Goal: Task Accomplishment & Management: Use online tool/utility

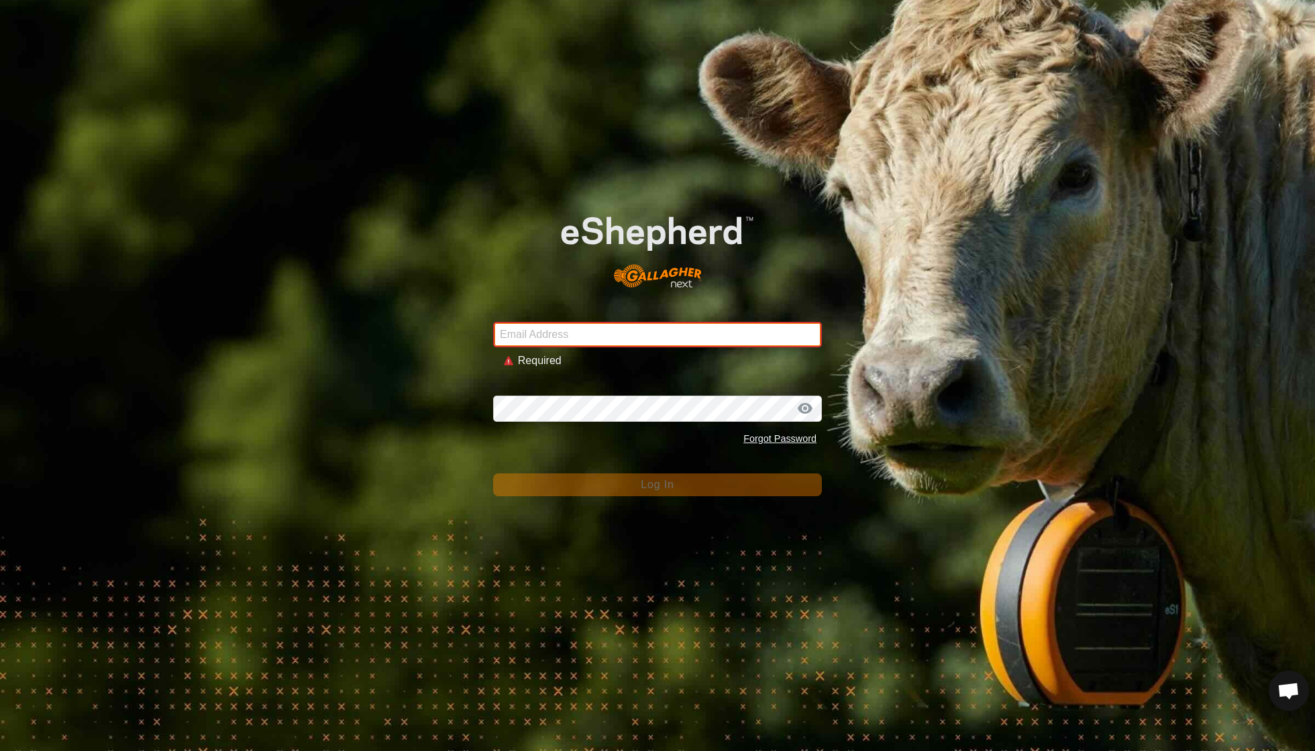
type input "[EMAIL_ADDRESS][DOMAIN_NAME]"
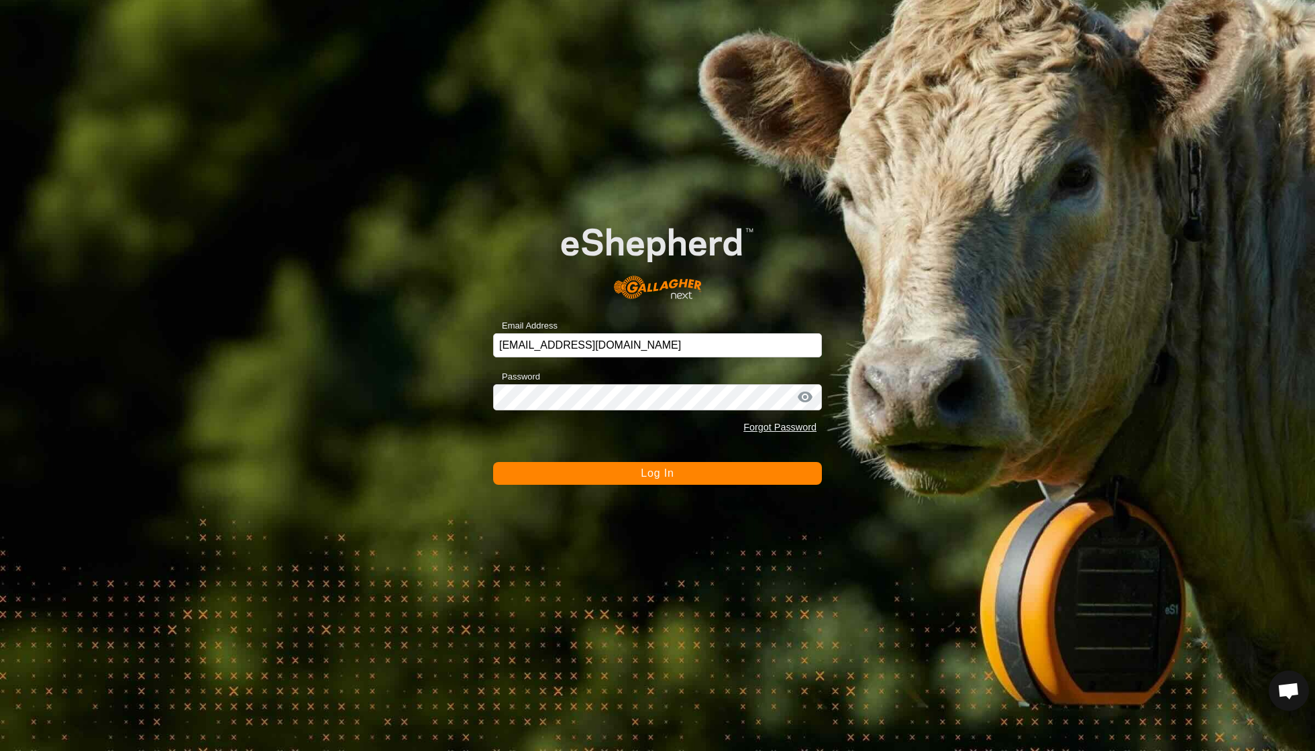
click at [634, 478] on button "Log In" at bounding box center [657, 473] width 329 height 23
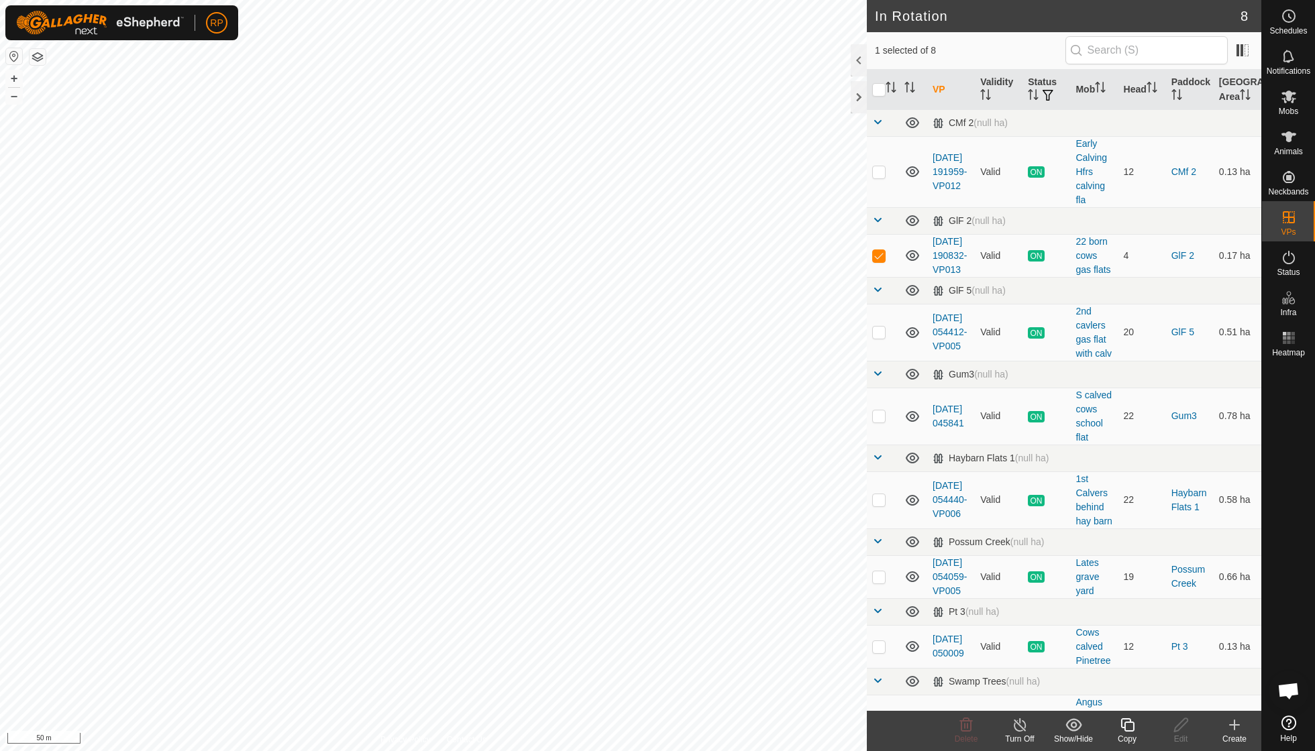
click at [1015, 722] on line at bounding box center [1019, 725] width 11 height 11
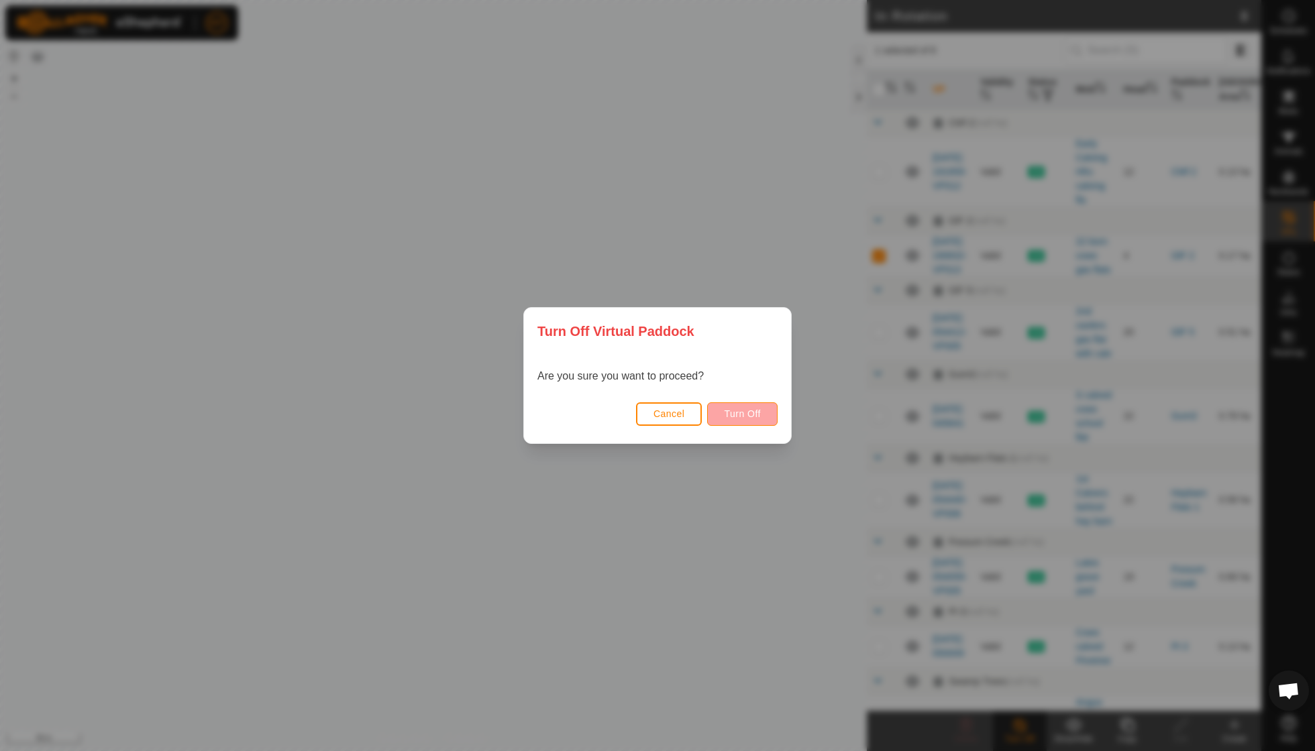
click at [749, 420] on button "Turn Off" at bounding box center [742, 413] width 70 height 23
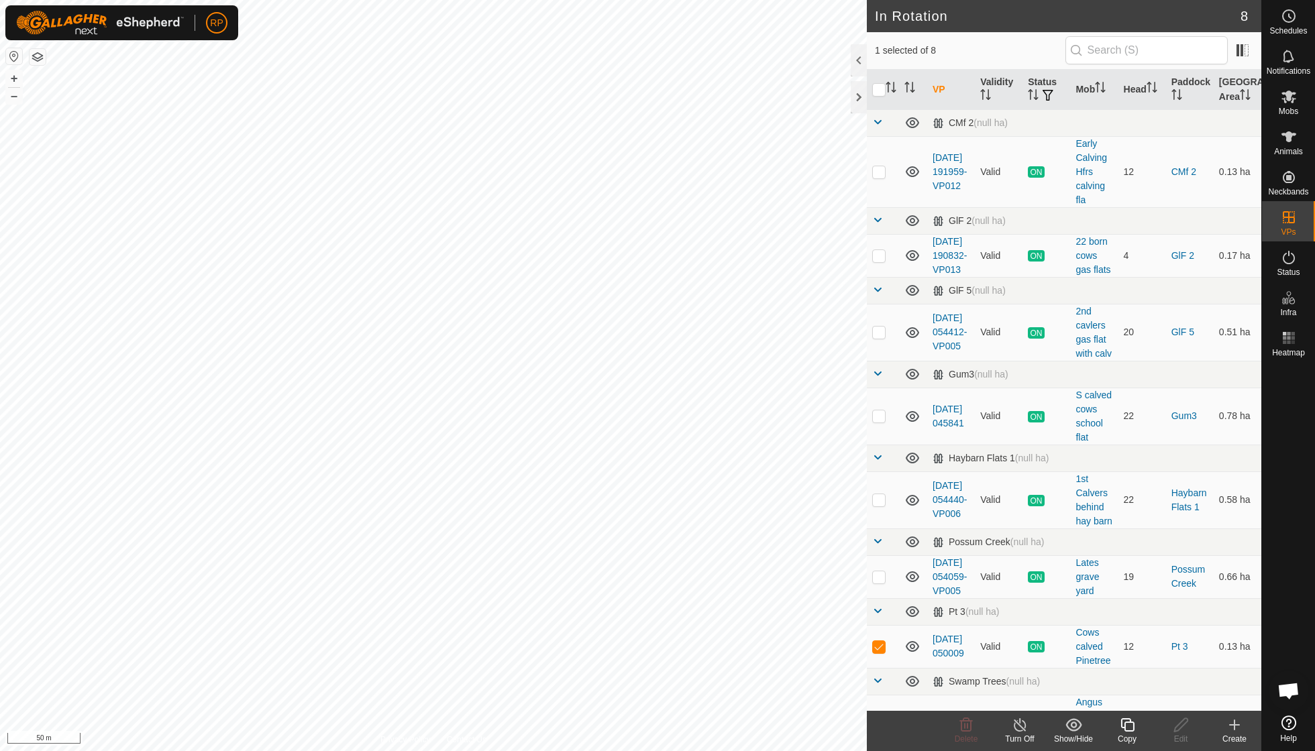
click at [1127, 723] on icon at bounding box center [1127, 725] width 17 height 16
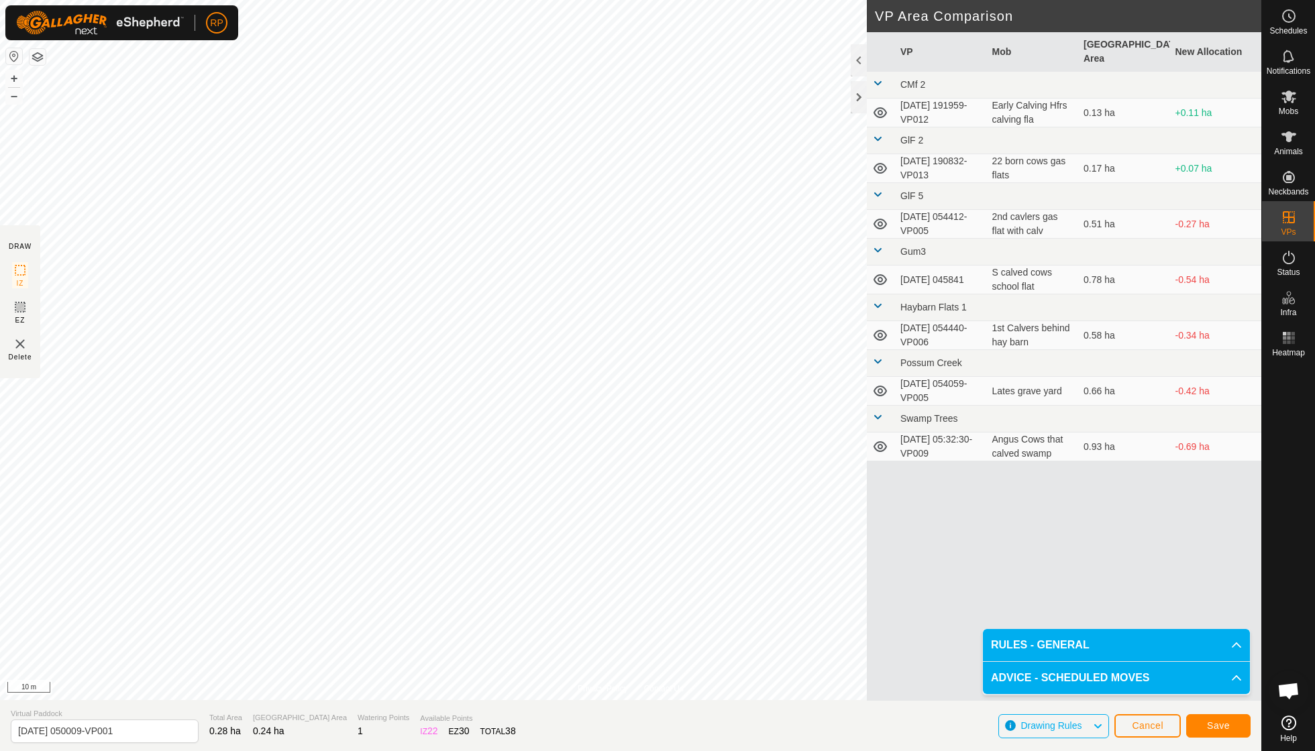
click at [1226, 722] on span "Save" at bounding box center [1218, 725] width 23 height 11
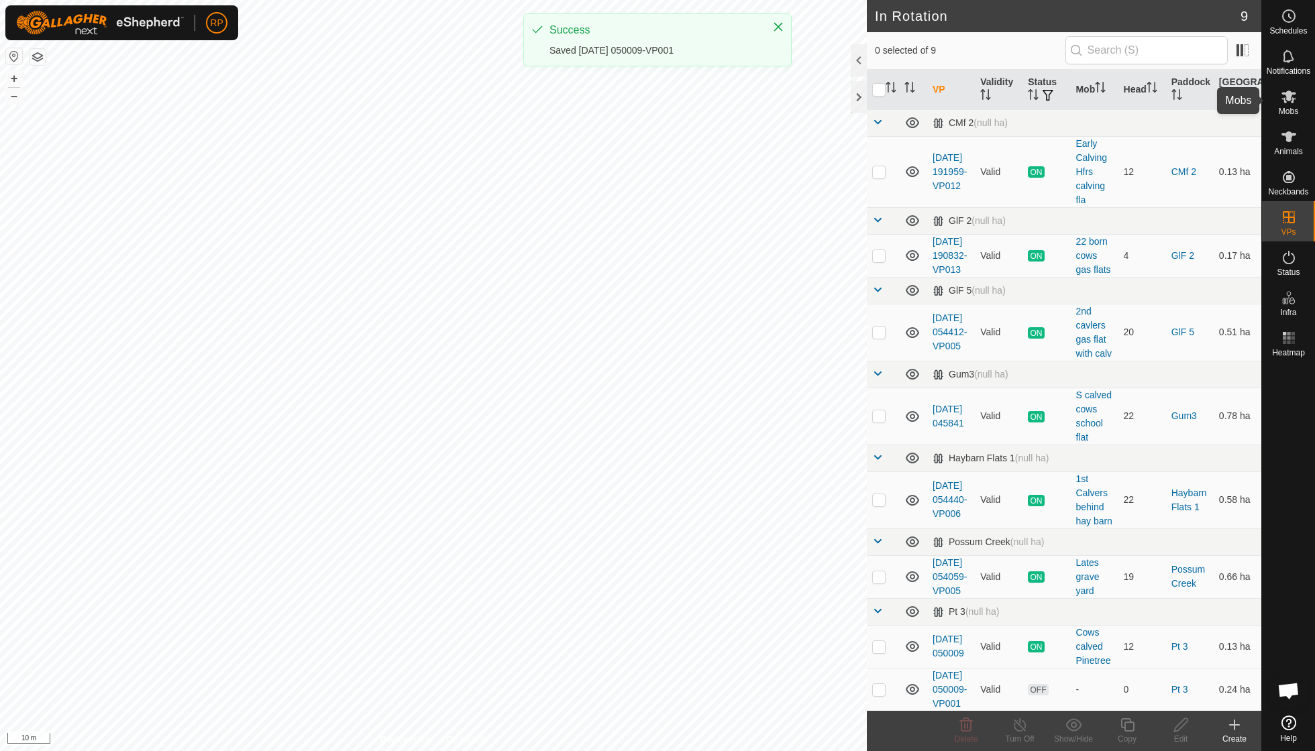
click at [1284, 103] on icon at bounding box center [1288, 97] width 16 height 16
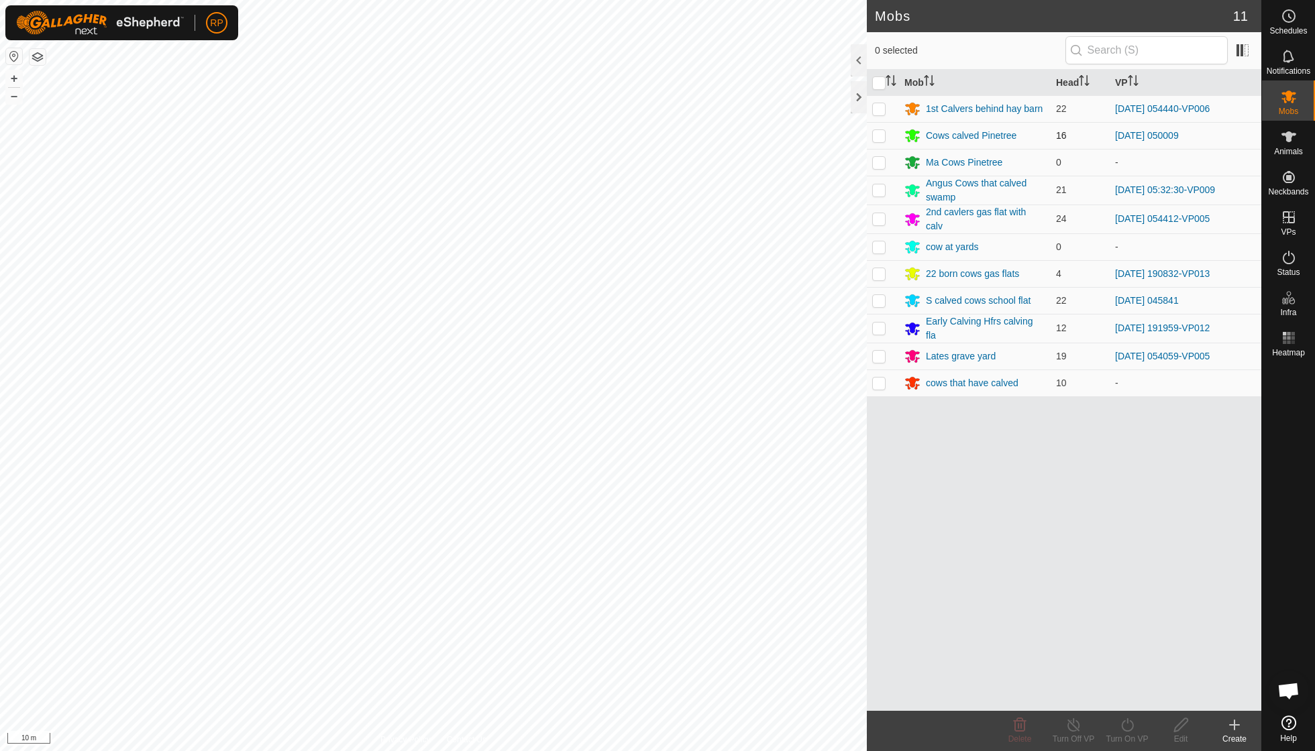
click at [879, 135] on p-checkbox at bounding box center [878, 135] width 13 height 11
checkbox input "true"
click at [1123, 724] on icon at bounding box center [1127, 725] width 17 height 16
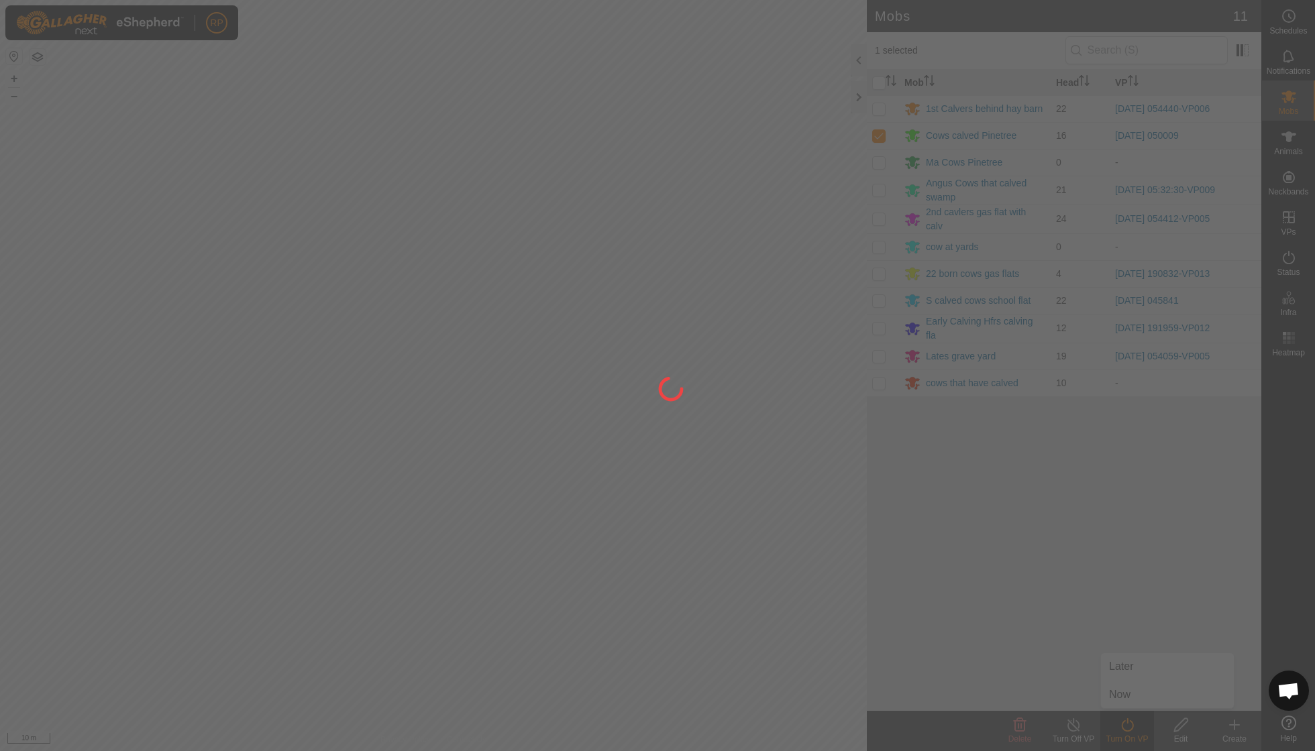
click at [1122, 698] on div at bounding box center [657, 375] width 1315 height 751
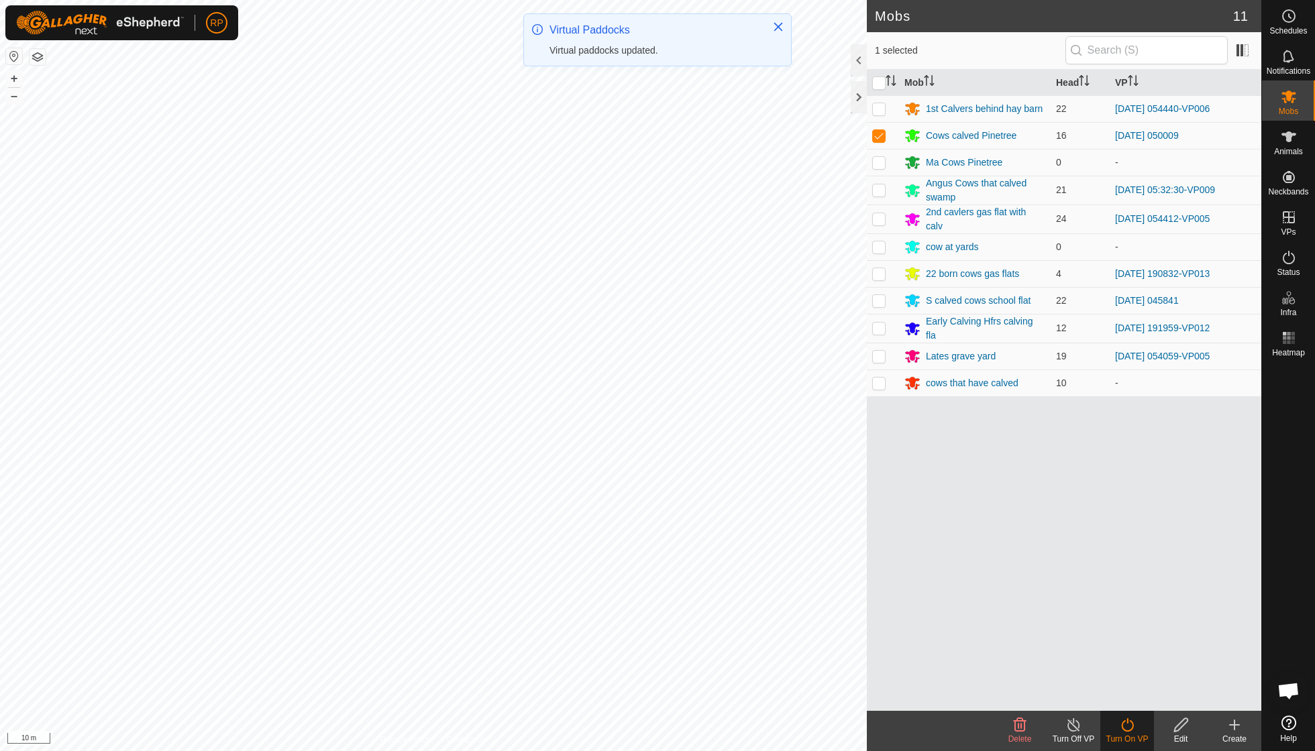
click at [1127, 736] on div "Turn On VP" at bounding box center [1127, 739] width 54 height 12
click at [1128, 730] on icon at bounding box center [1127, 725] width 17 height 16
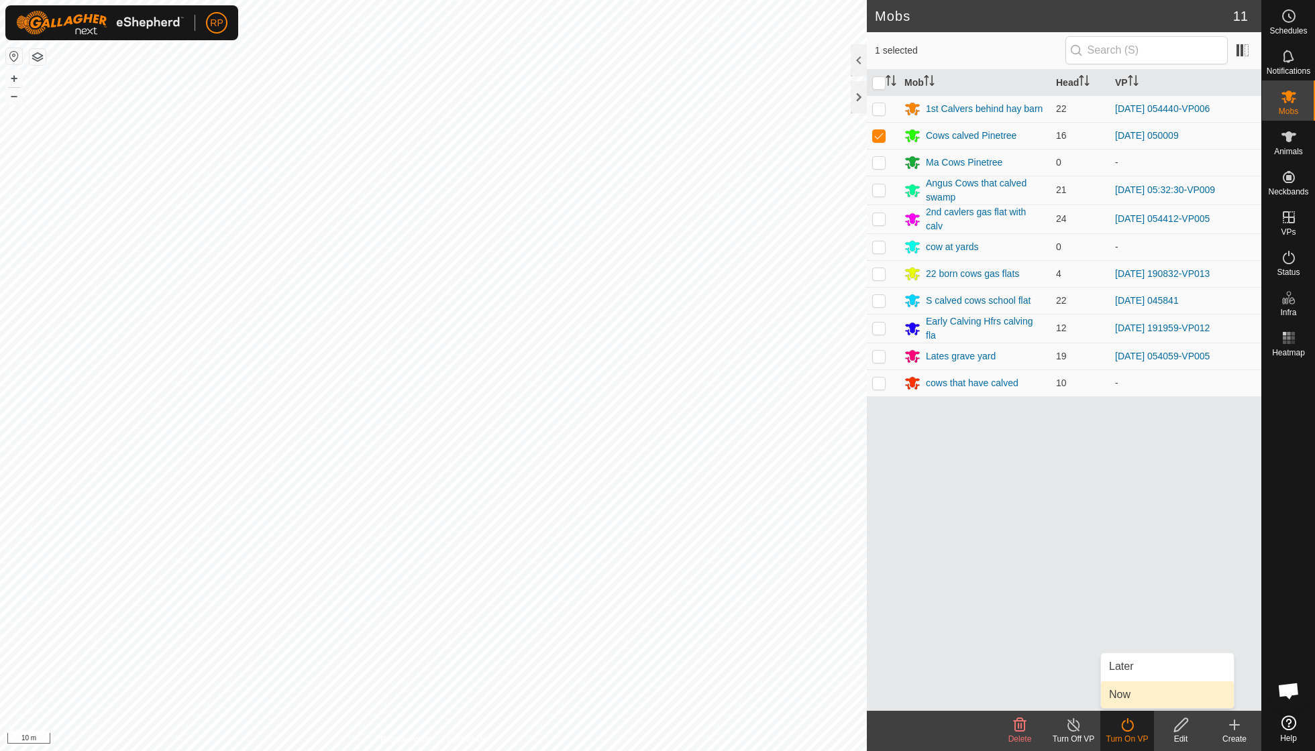
click at [1124, 695] on link "Now" at bounding box center [1167, 694] width 133 height 27
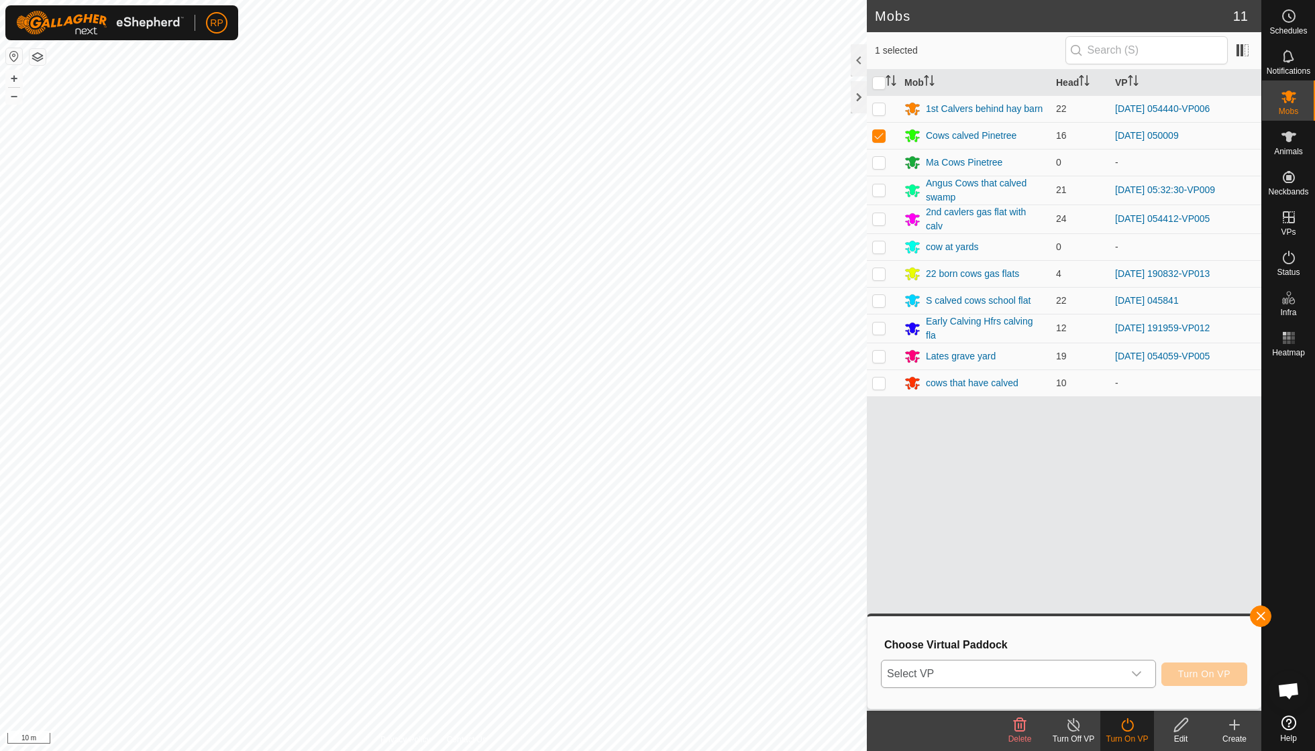
click at [1135, 676] on icon "dropdown trigger" at bounding box center [1136, 673] width 9 height 5
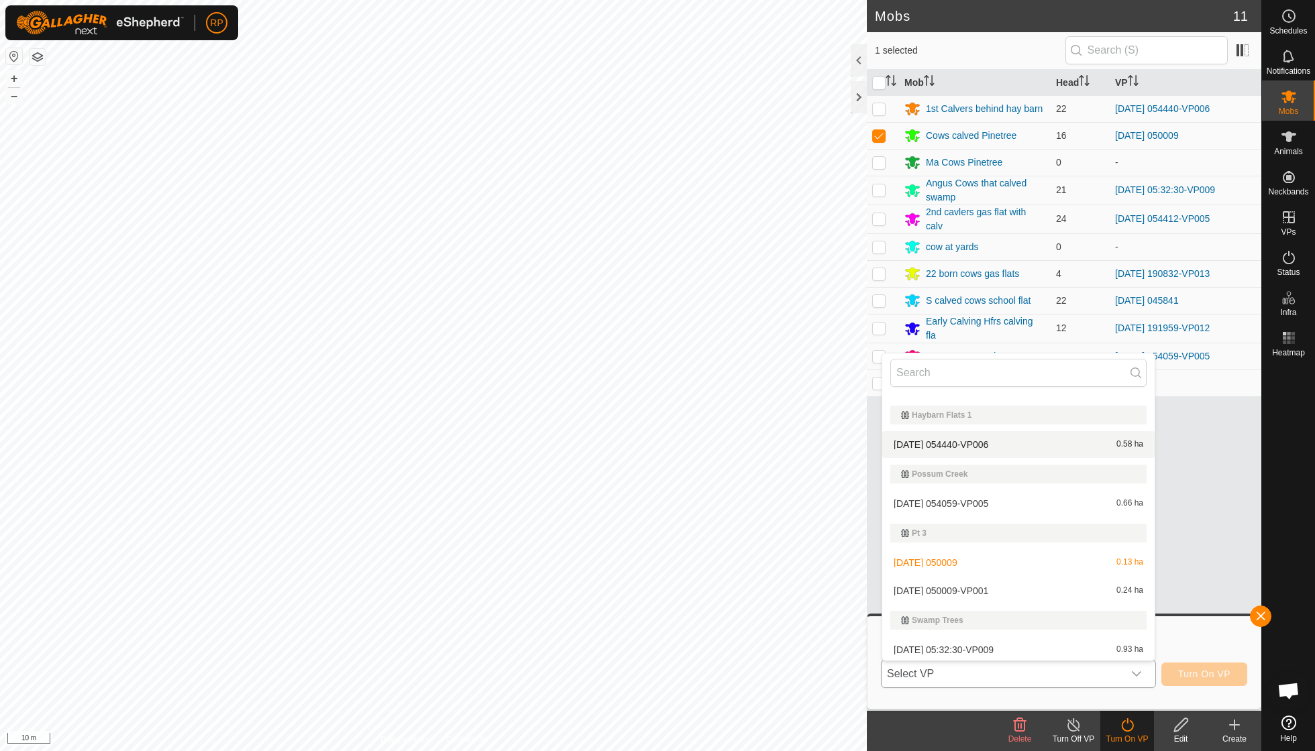
scroll to position [227, 0]
click at [993, 589] on li "2025-09-26 050009-VP001 0.24 ha" at bounding box center [1018, 592] width 272 height 27
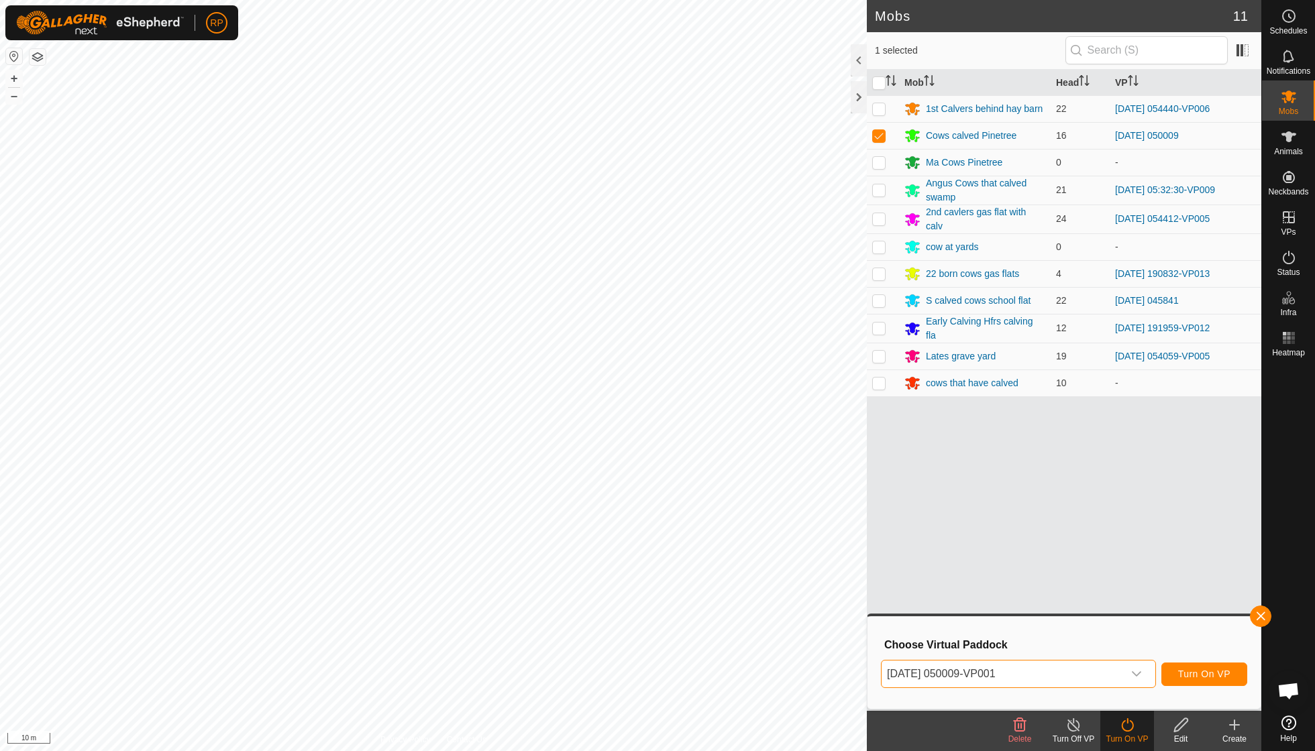
click at [1195, 672] on span "Turn On VP" at bounding box center [1204, 674] width 52 height 11
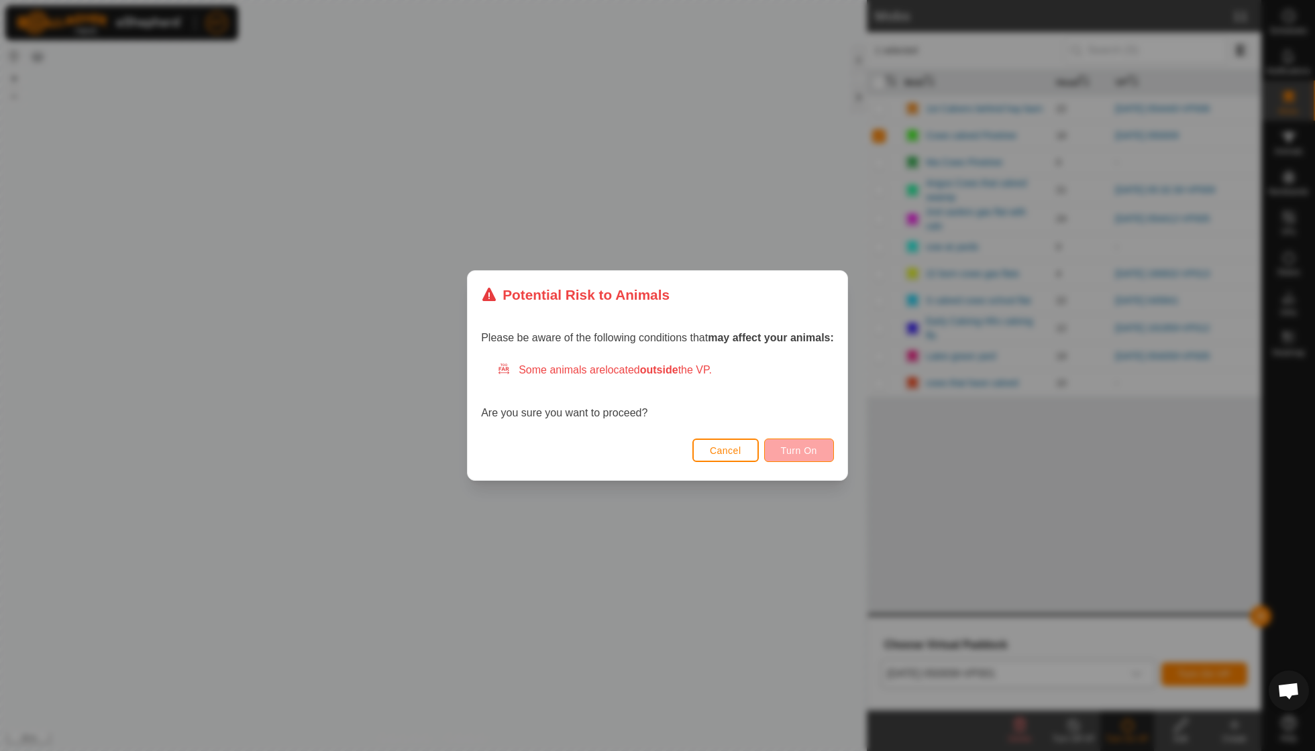
click at [790, 448] on span "Turn On" at bounding box center [799, 450] width 36 height 11
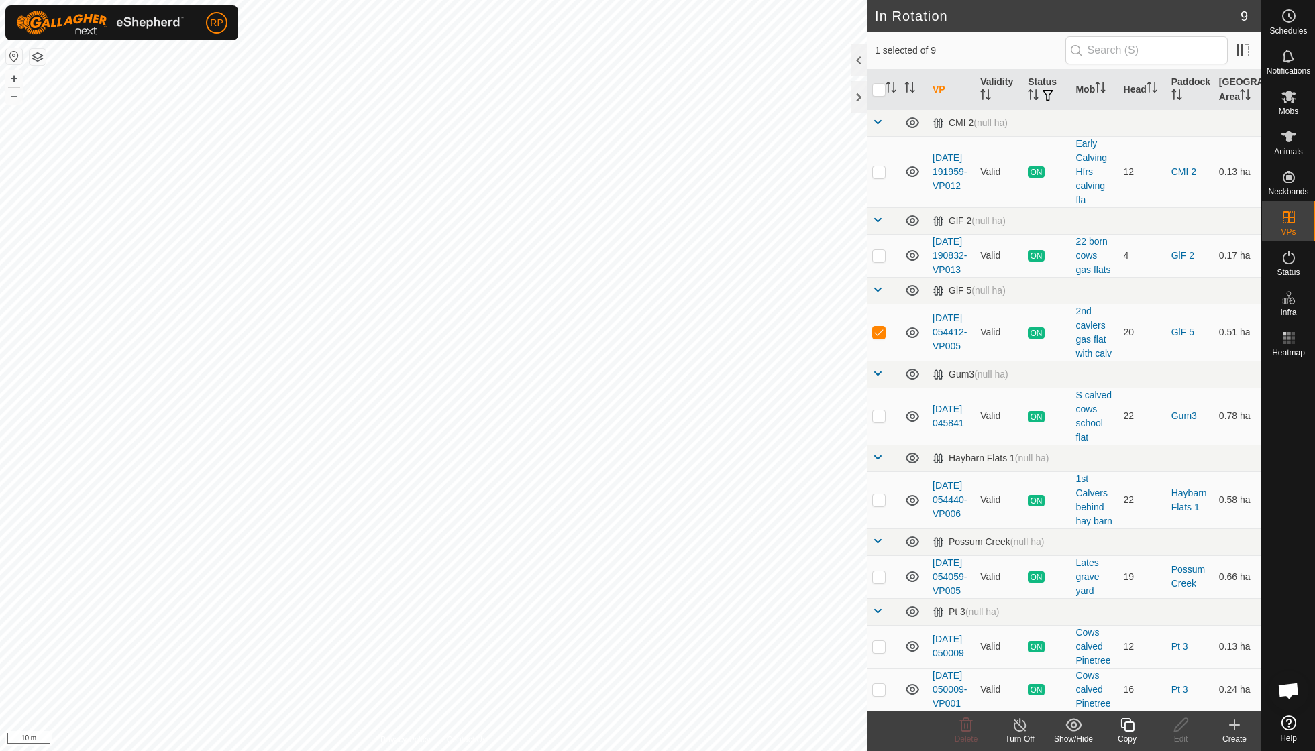
click at [1127, 730] on icon at bounding box center [1127, 725] width 17 height 16
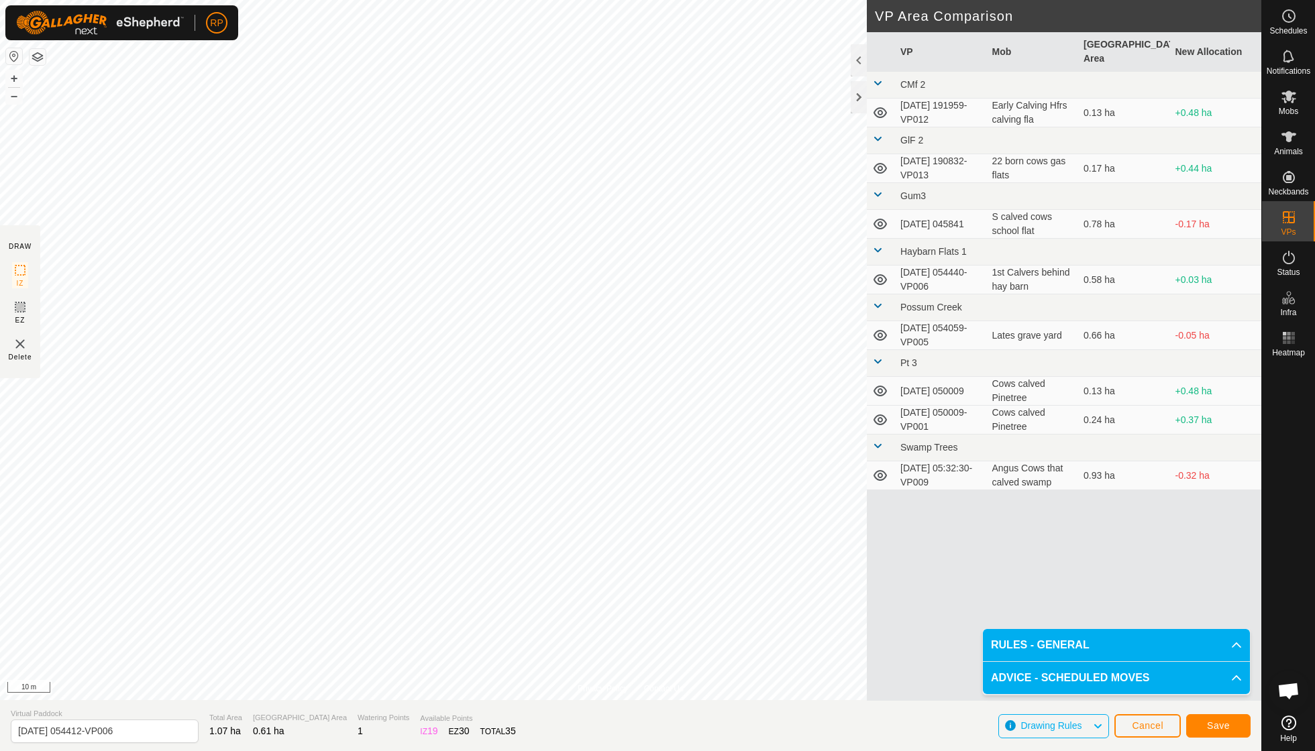
click at [1207, 723] on span "Save" at bounding box center [1218, 725] width 23 height 11
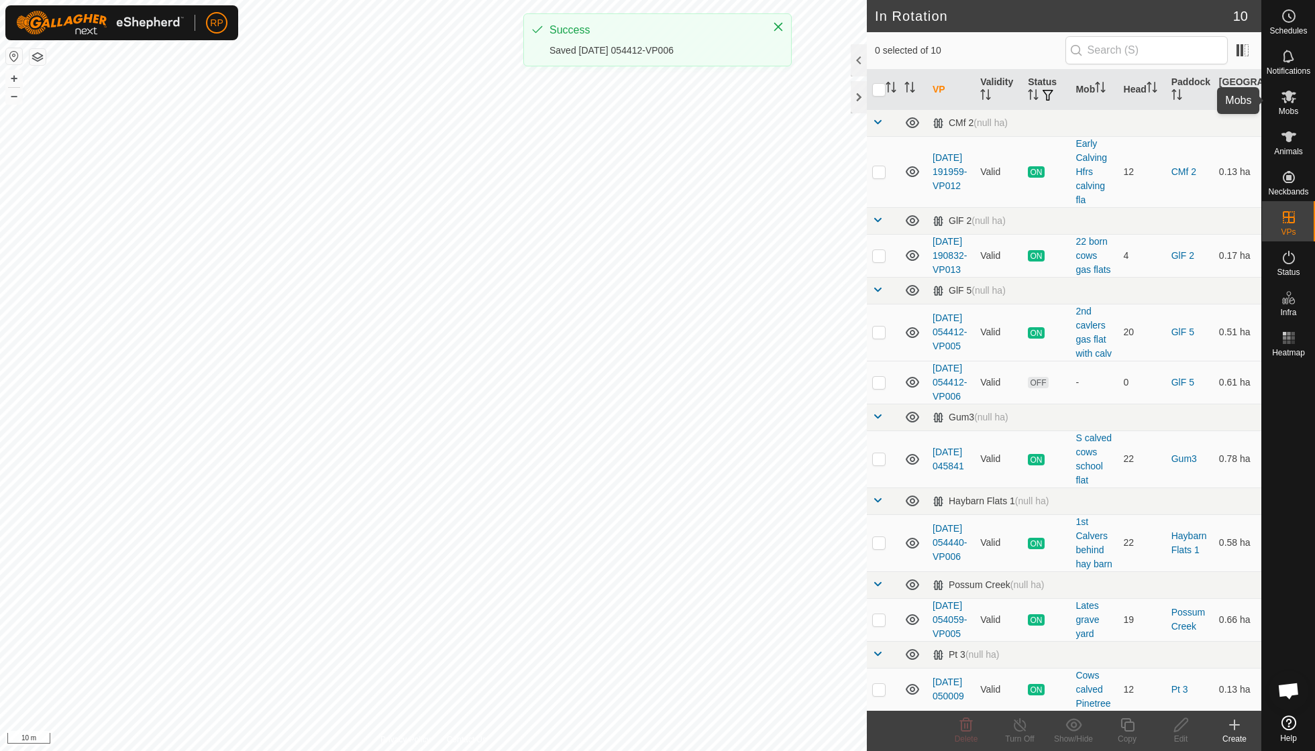
click at [1288, 109] on span "Mobs" at bounding box center [1287, 111] width 19 height 8
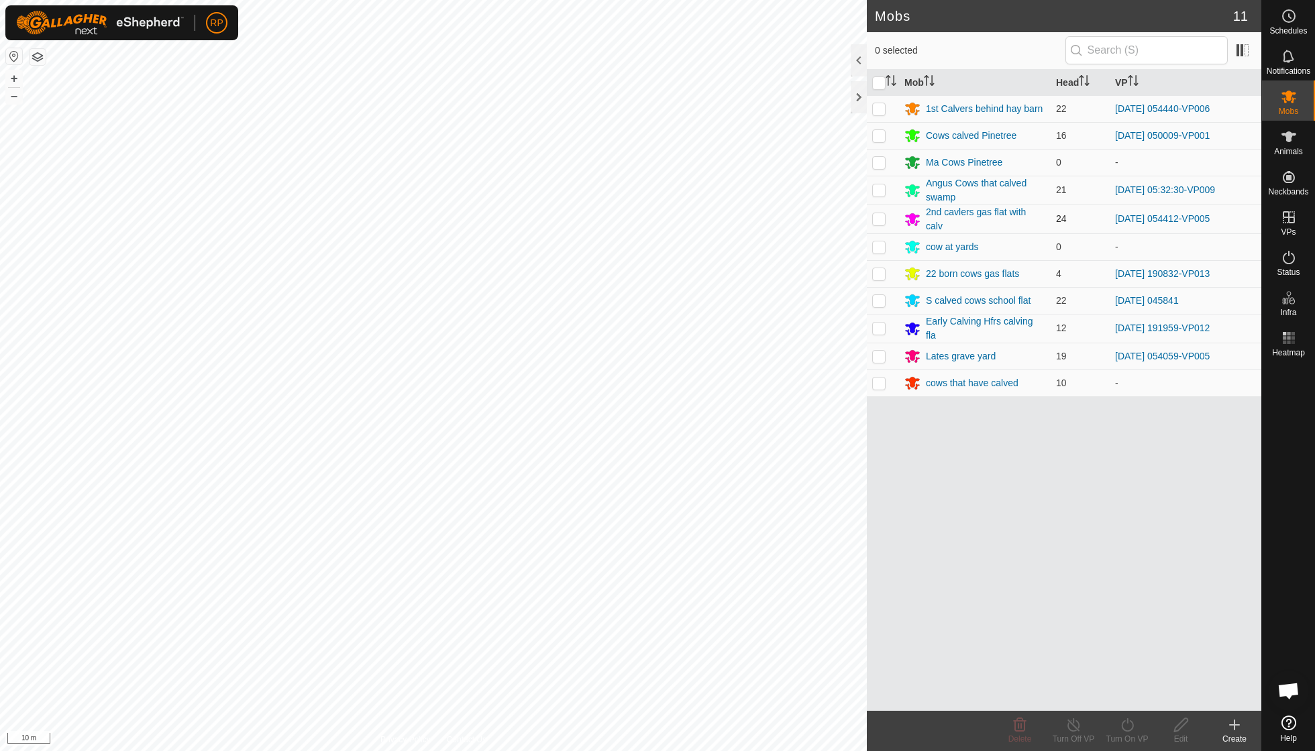
click at [883, 219] on p-checkbox at bounding box center [878, 218] width 13 height 11
checkbox input "true"
click at [1124, 724] on icon at bounding box center [1127, 725] width 17 height 16
click at [1127, 695] on link "Now" at bounding box center [1167, 694] width 133 height 27
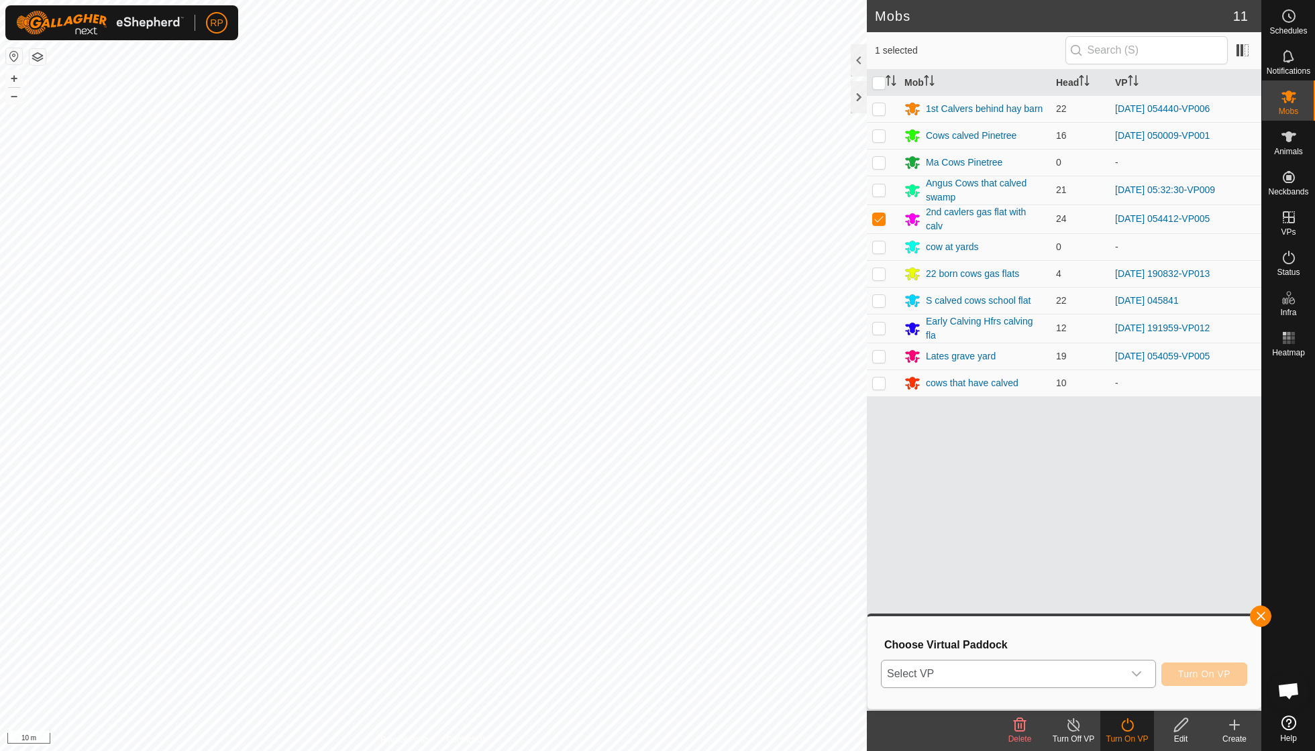
click at [1135, 674] on icon "dropdown trigger" at bounding box center [1136, 674] width 11 height 11
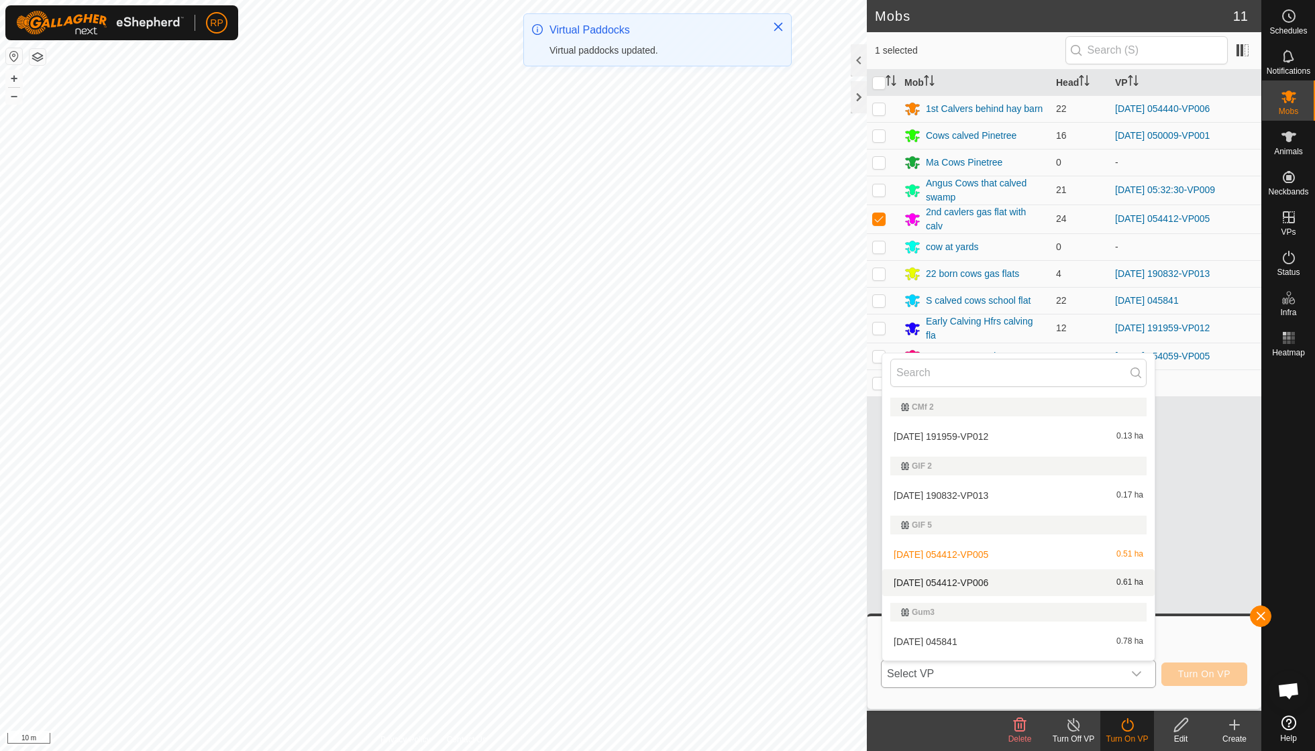
click at [1001, 581] on li "2025-09-22 054412-VP006 0.61 ha" at bounding box center [1018, 582] width 272 height 27
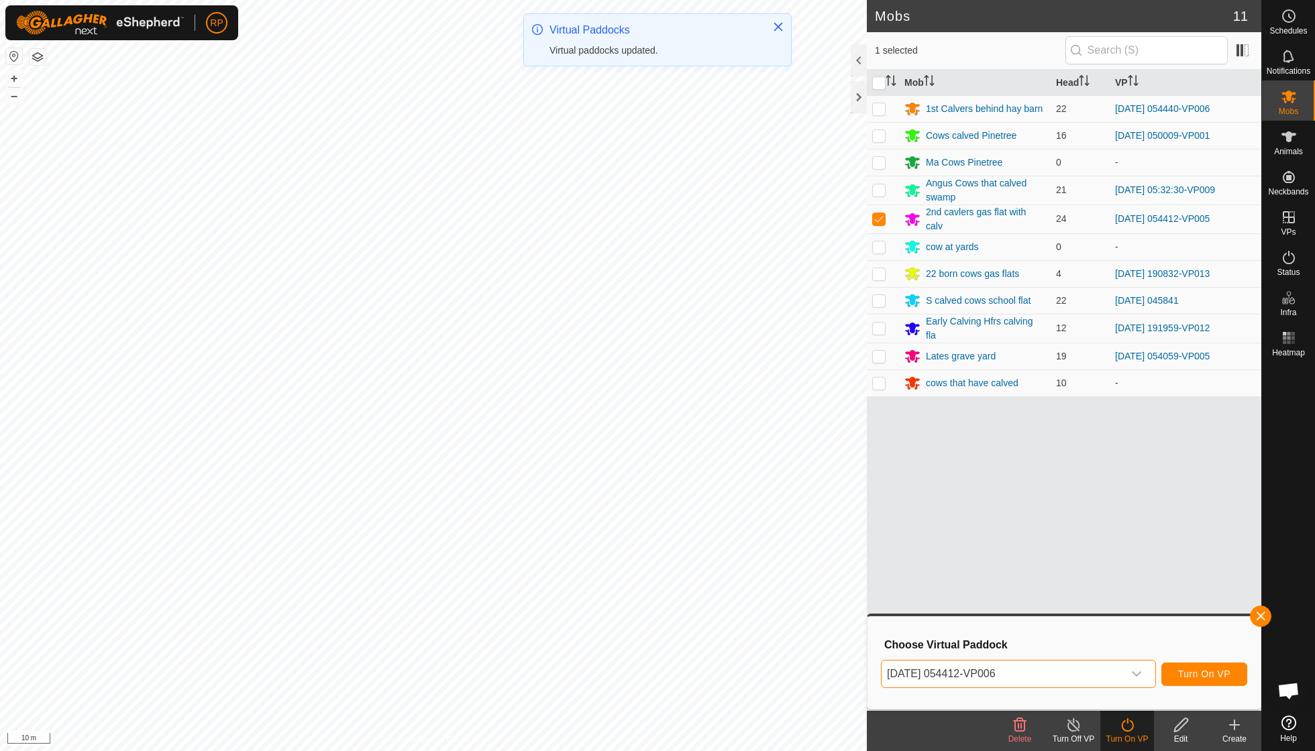
click at [1214, 669] on span "Turn On VP" at bounding box center [1204, 674] width 52 height 11
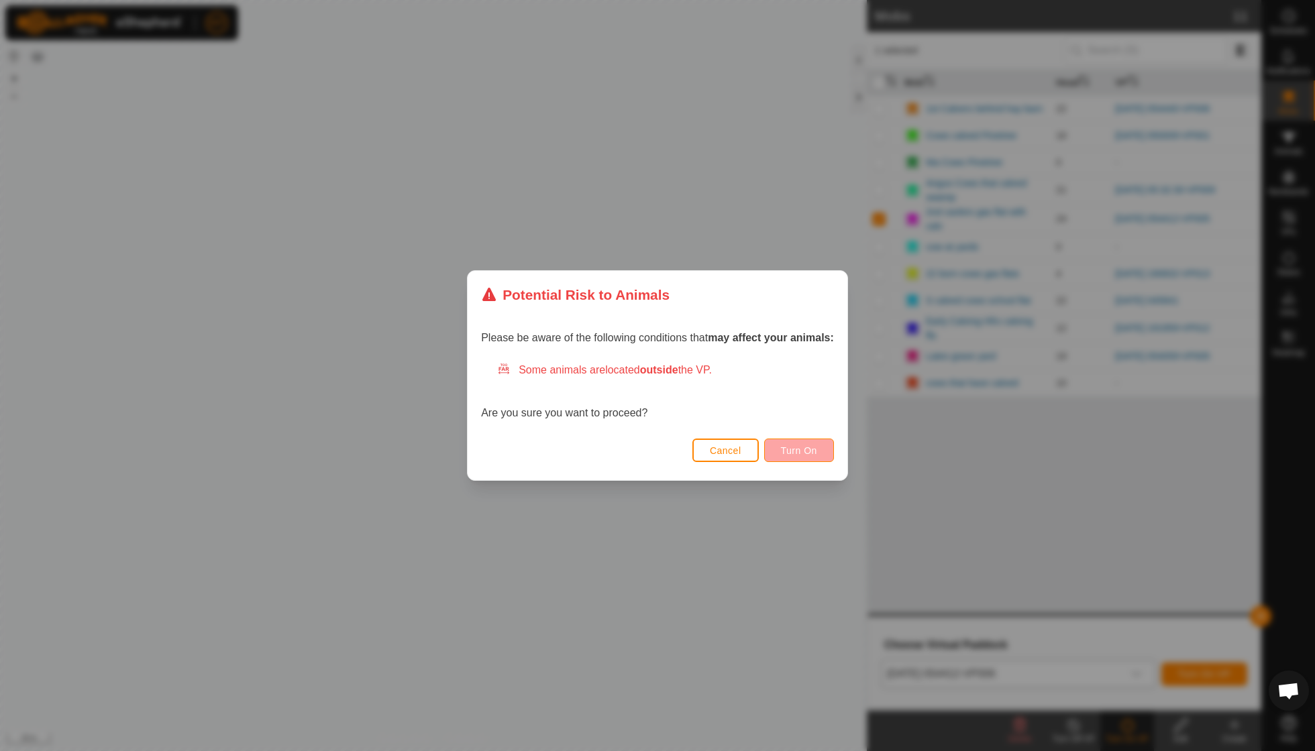
click at [793, 446] on span "Turn On" at bounding box center [799, 450] width 36 height 11
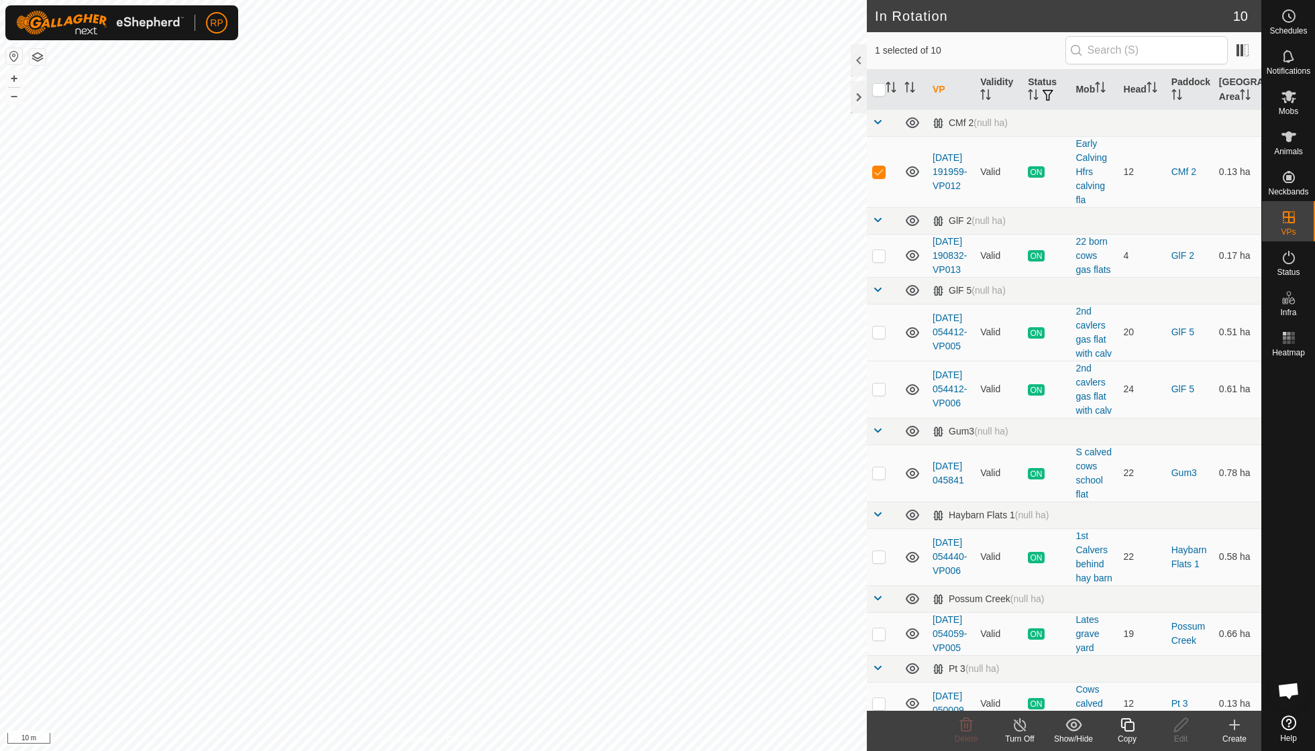
click at [1134, 722] on icon at bounding box center [1127, 725] width 17 height 16
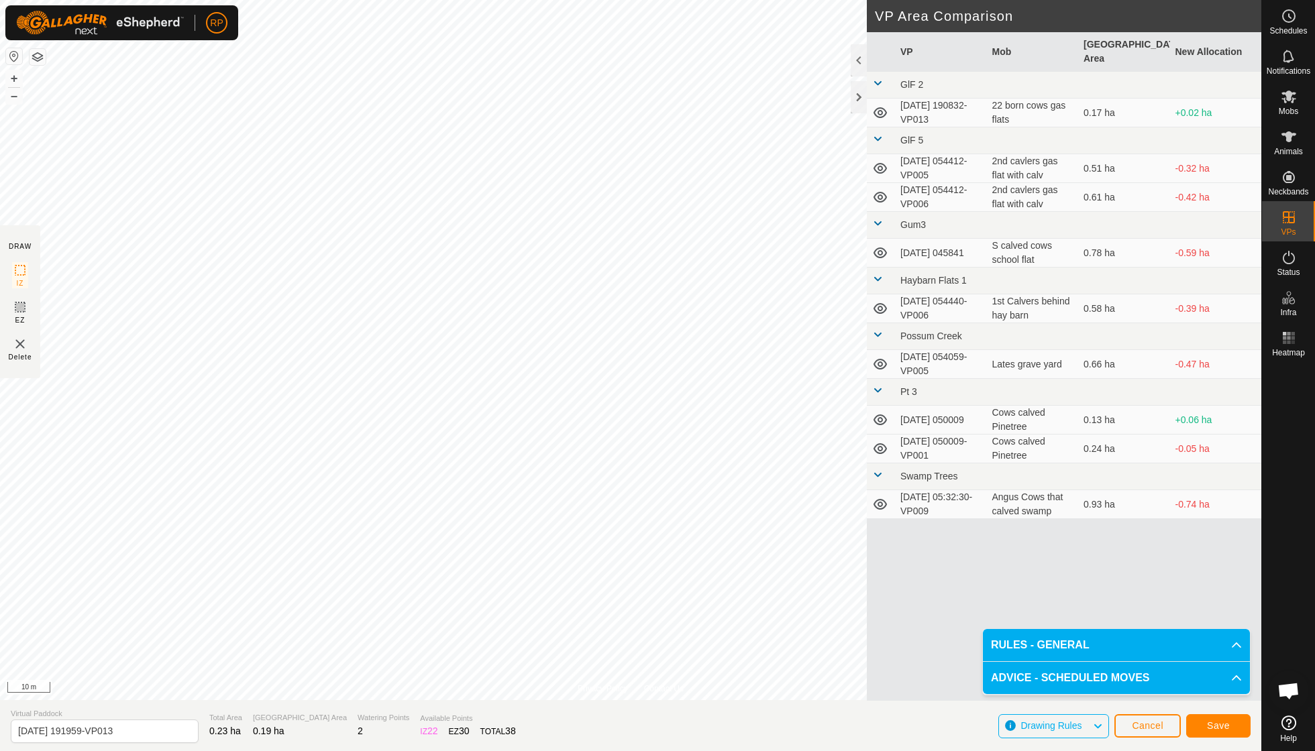
click at [1223, 730] on span "Save" at bounding box center [1218, 725] width 23 height 11
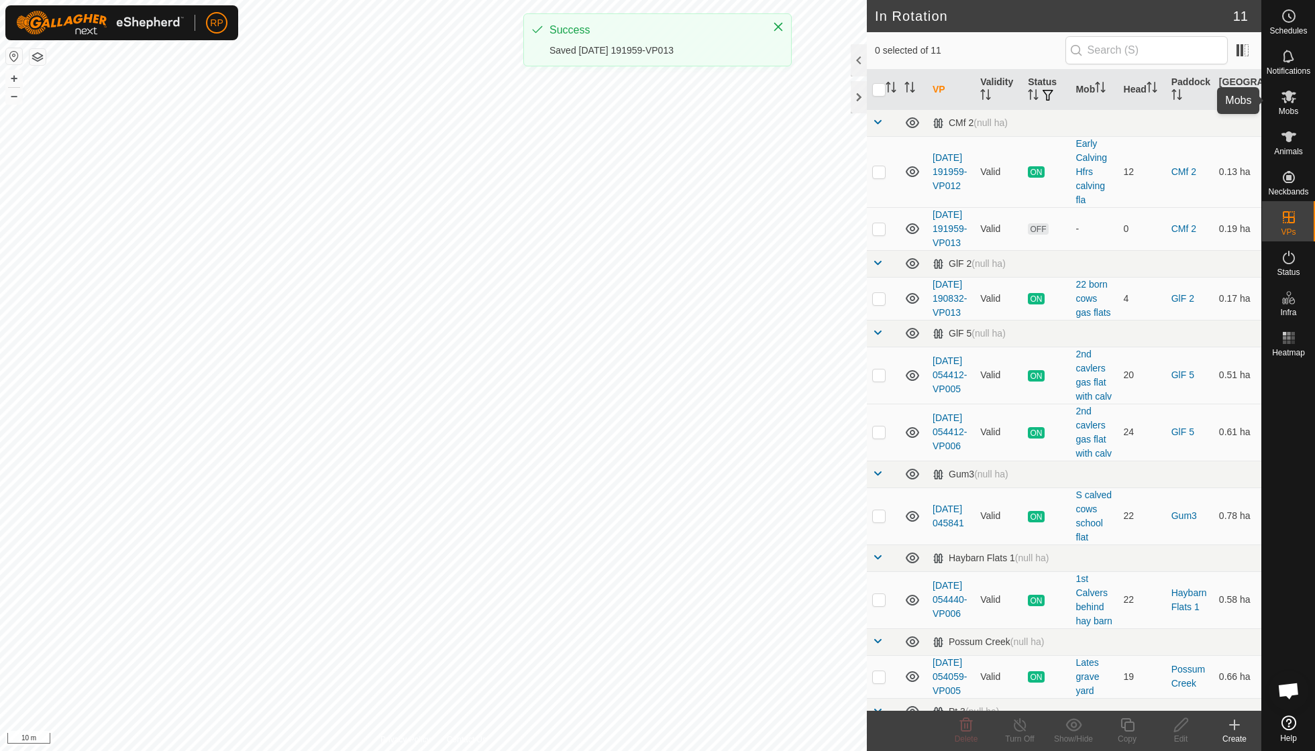
click at [1288, 109] on span "Mobs" at bounding box center [1287, 111] width 19 height 8
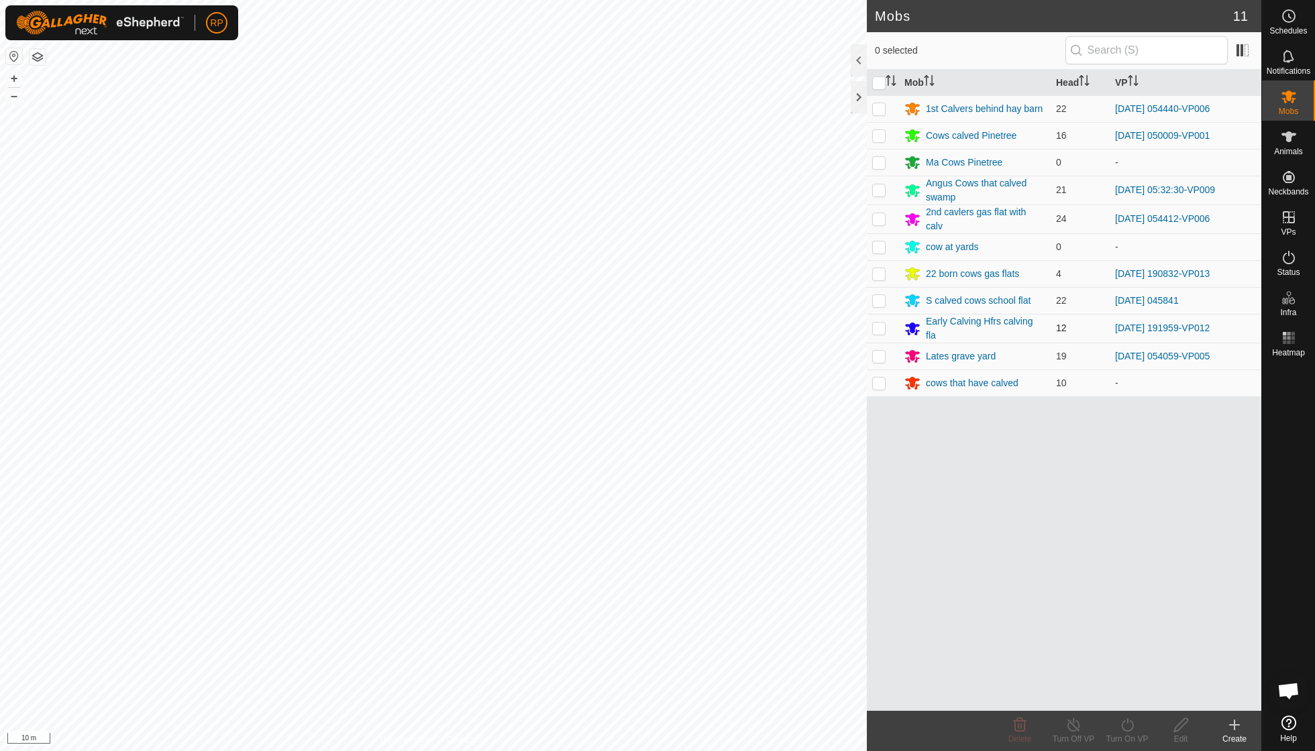
click at [879, 323] on p-checkbox at bounding box center [878, 328] width 13 height 11
checkbox input "true"
click at [1128, 731] on icon at bounding box center [1127, 724] width 12 height 13
click at [1121, 690] on link "Now" at bounding box center [1167, 694] width 133 height 27
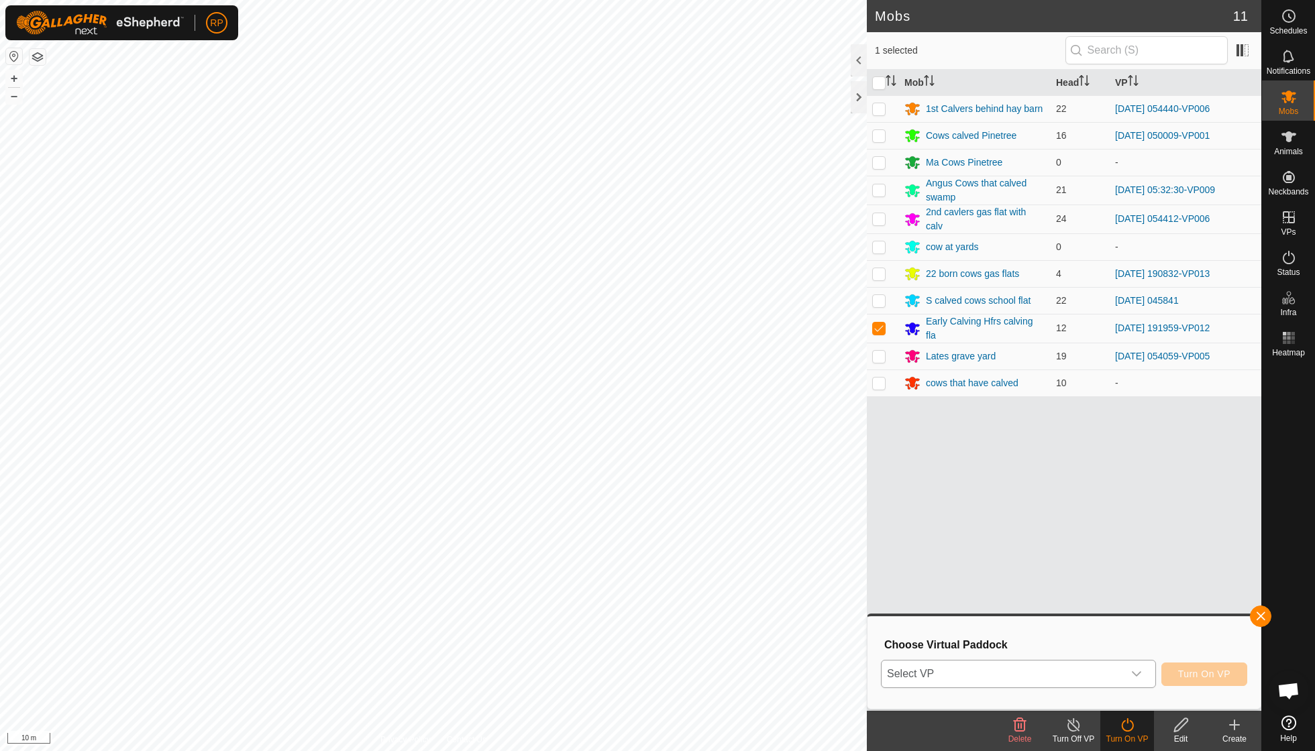
click at [1136, 673] on icon "dropdown trigger" at bounding box center [1136, 674] width 11 height 11
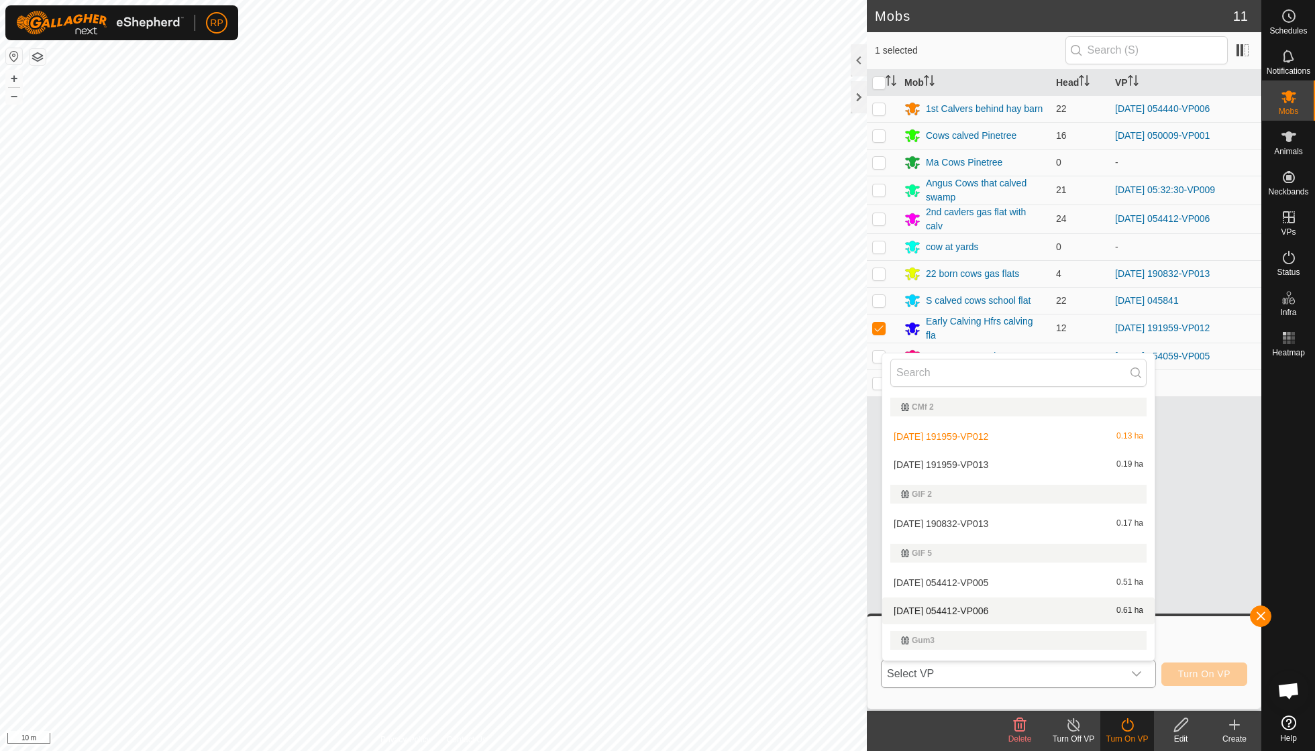
scroll to position [20, 0]
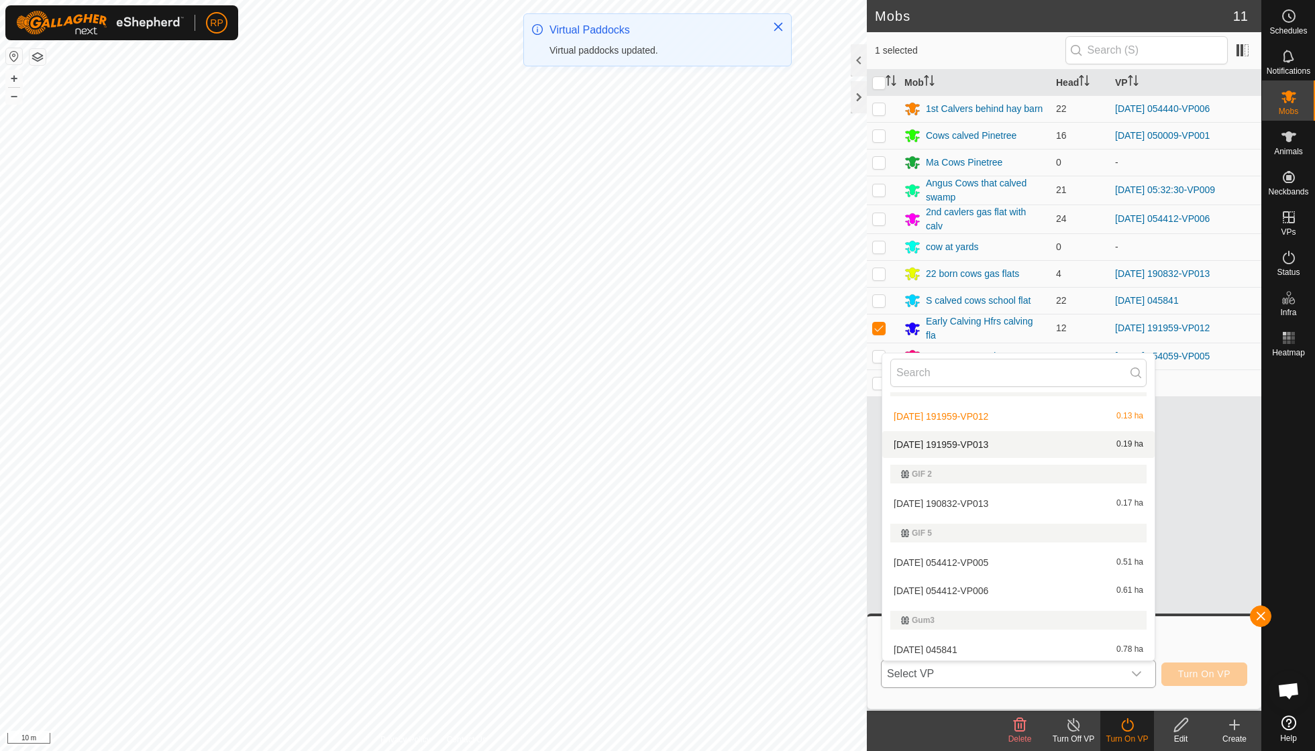
click at [978, 443] on li "2025-09-14 191959-VP013 0.19 ha" at bounding box center [1018, 444] width 272 height 27
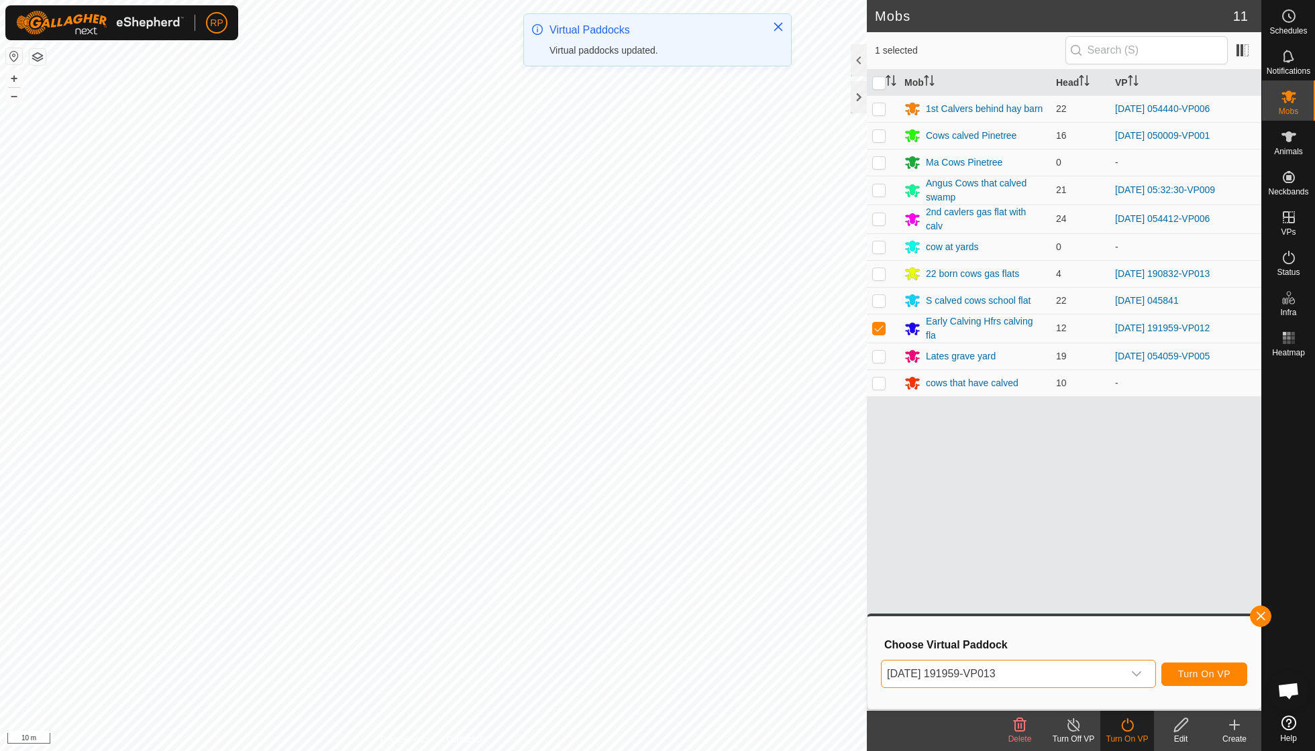
click at [1198, 671] on span "Turn On VP" at bounding box center [1204, 674] width 52 height 11
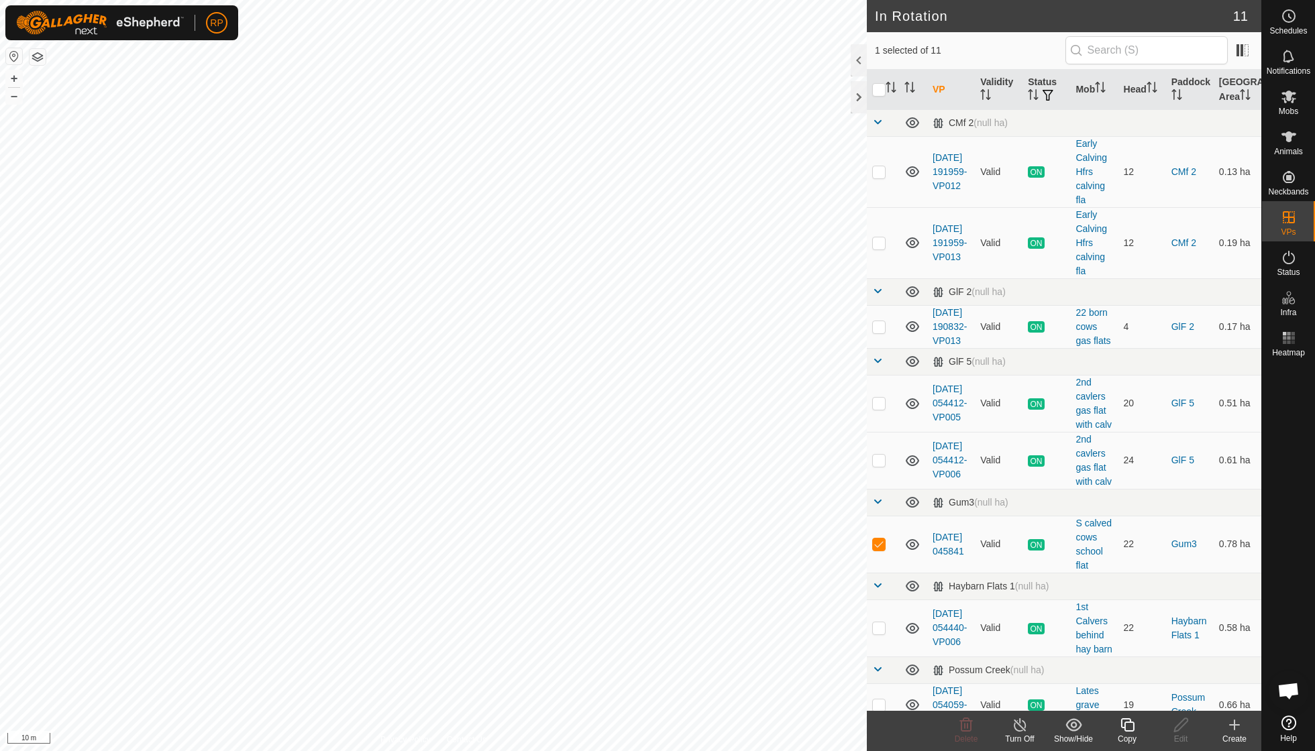
click at [1130, 731] on icon at bounding box center [1126, 724] width 13 height 13
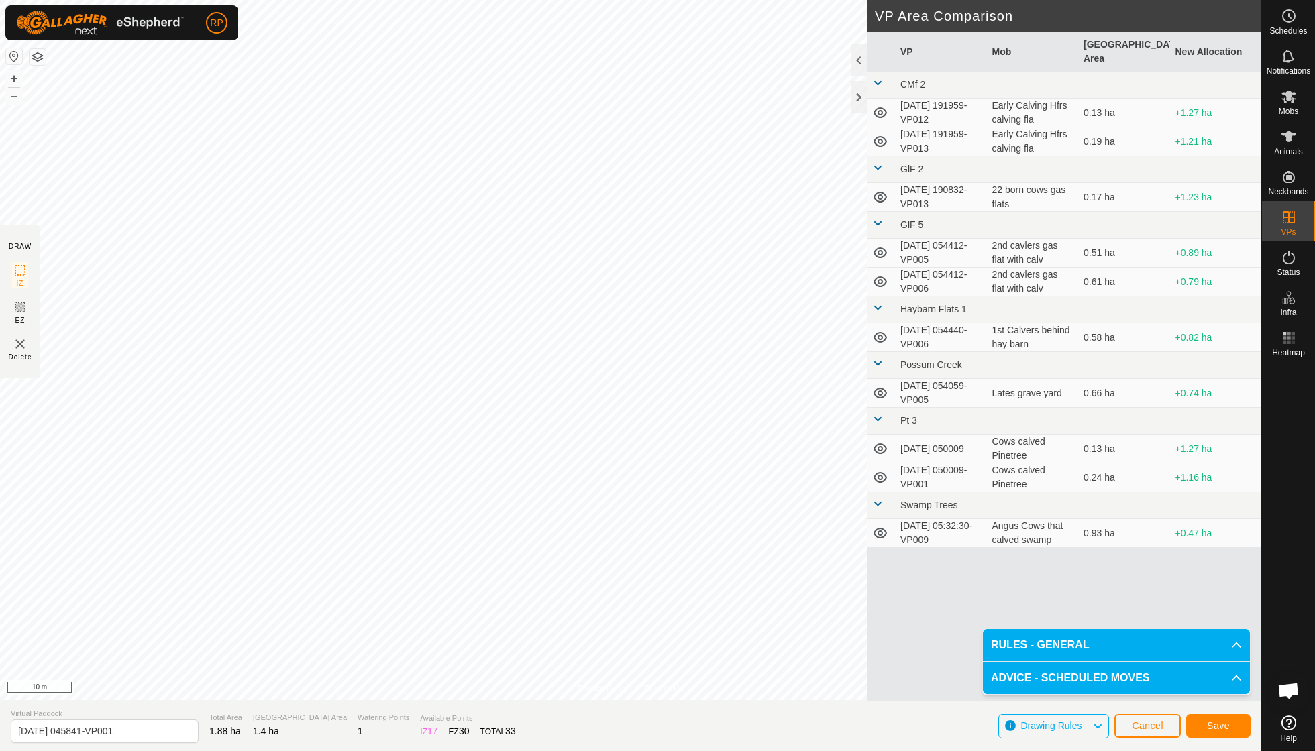
click at [1215, 732] on button "Save" at bounding box center [1218, 725] width 64 height 23
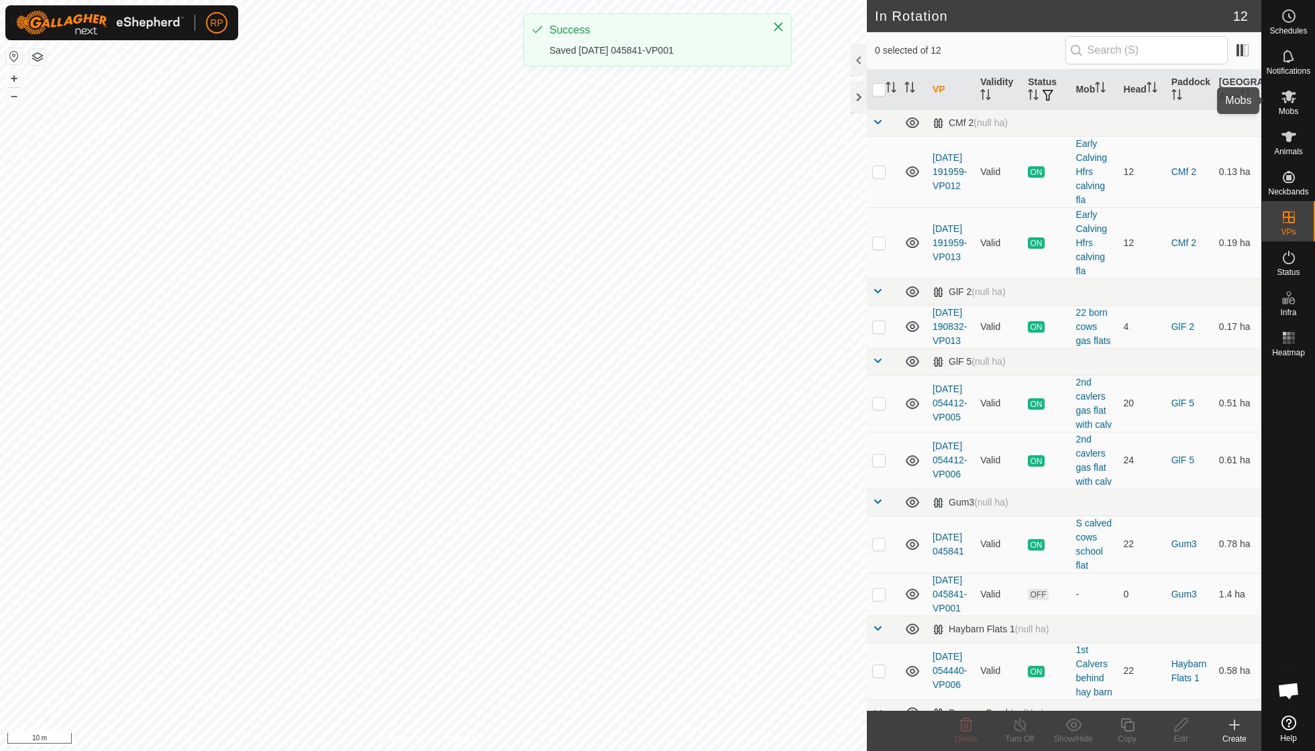
click at [1288, 103] on icon at bounding box center [1288, 97] width 16 height 16
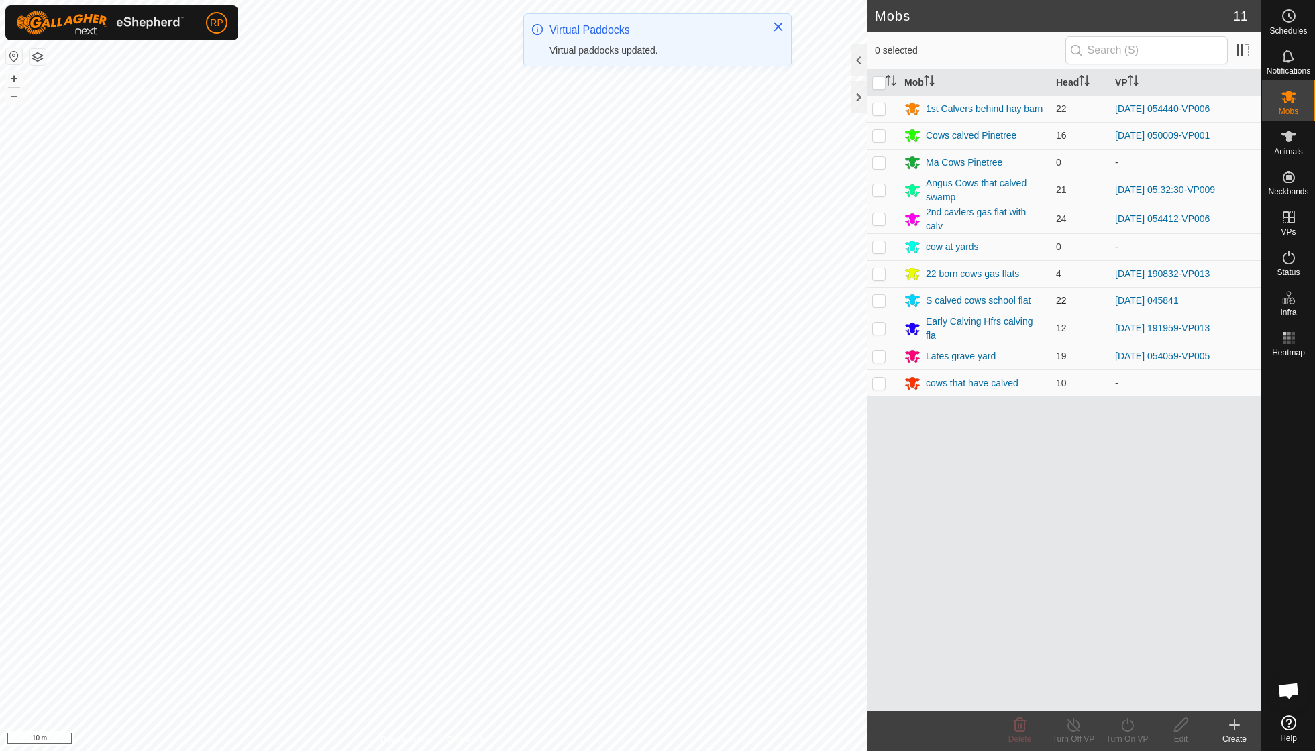
click at [880, 298] on p-checkbox at bounding box center [878, 300] width 13 height 11
checkbox input "true"
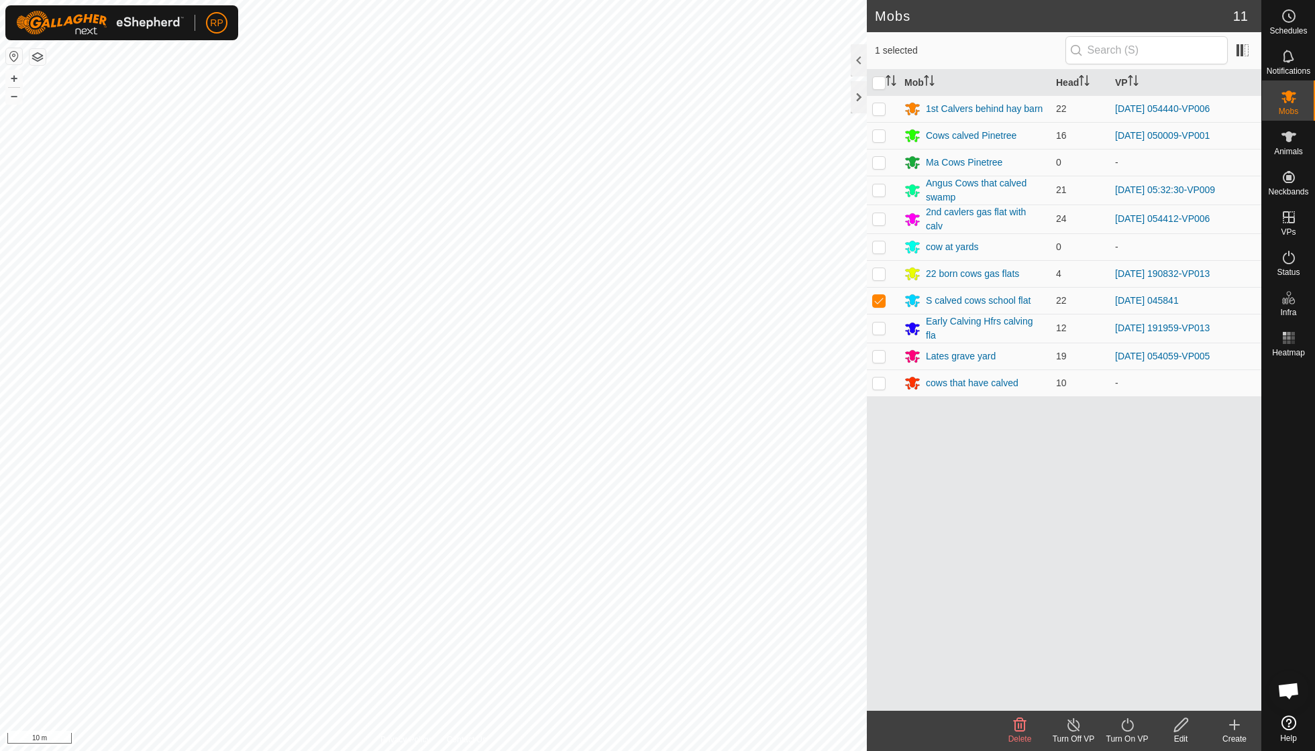
click at [1127, 727] on icon at bounding box center [1127, 725] width 17 height 16
click at [1125, 695] on link "Now" at bounding box center [1167, 694] width 133 height 27
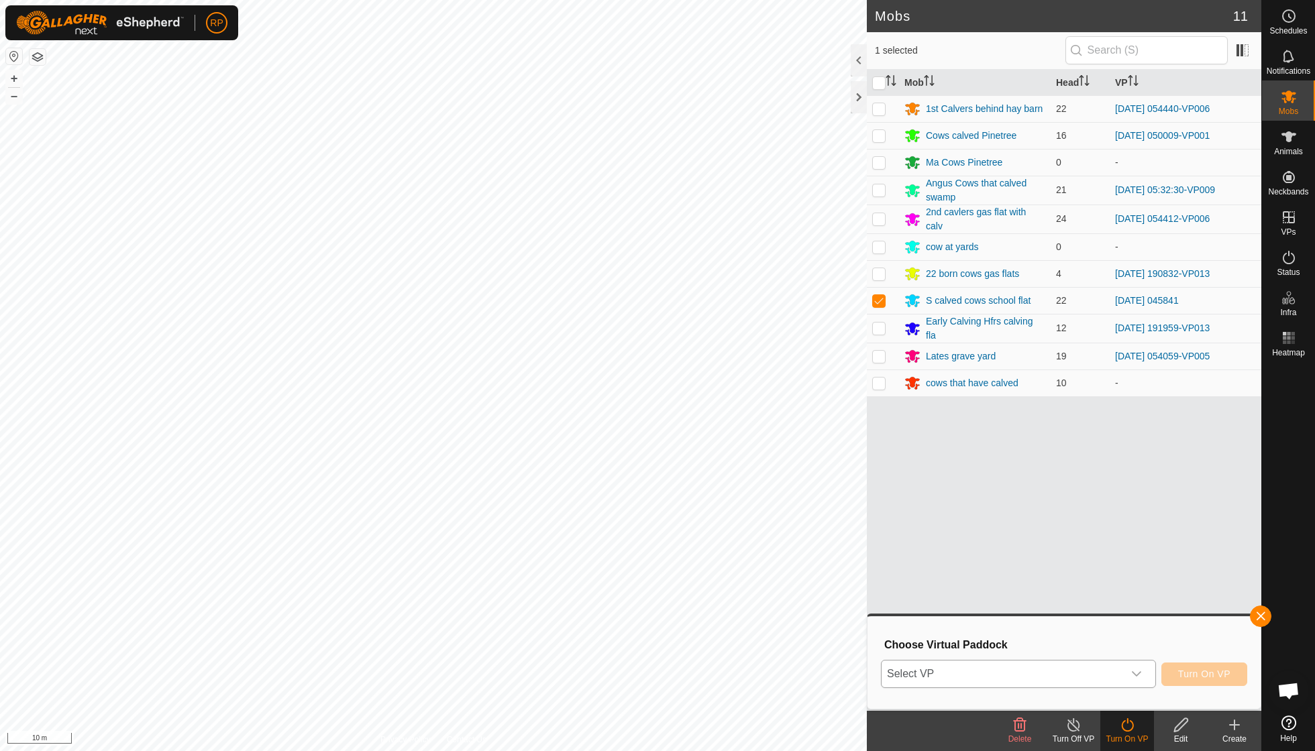
click at [1138, 672] on icon "dropdown trigger" at bounding box center [1136, 674] width 11 height 11
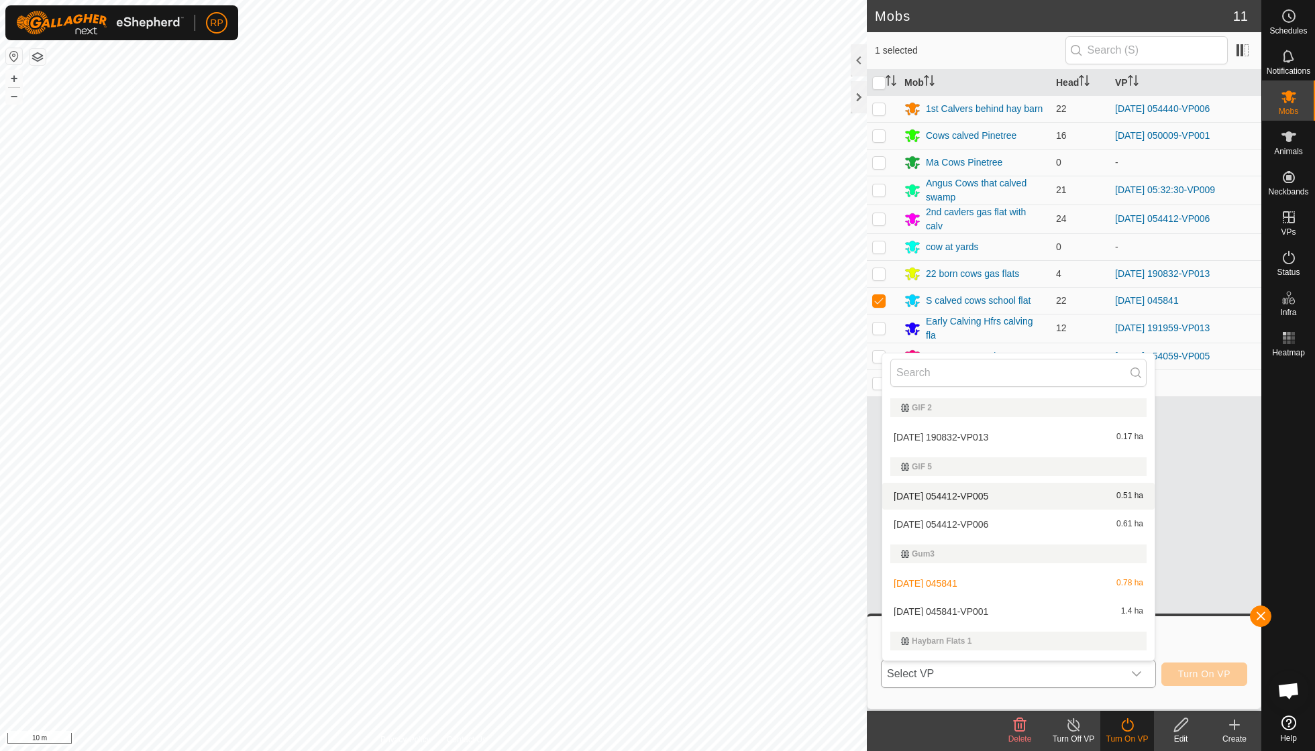
scroll to position [95, 0]
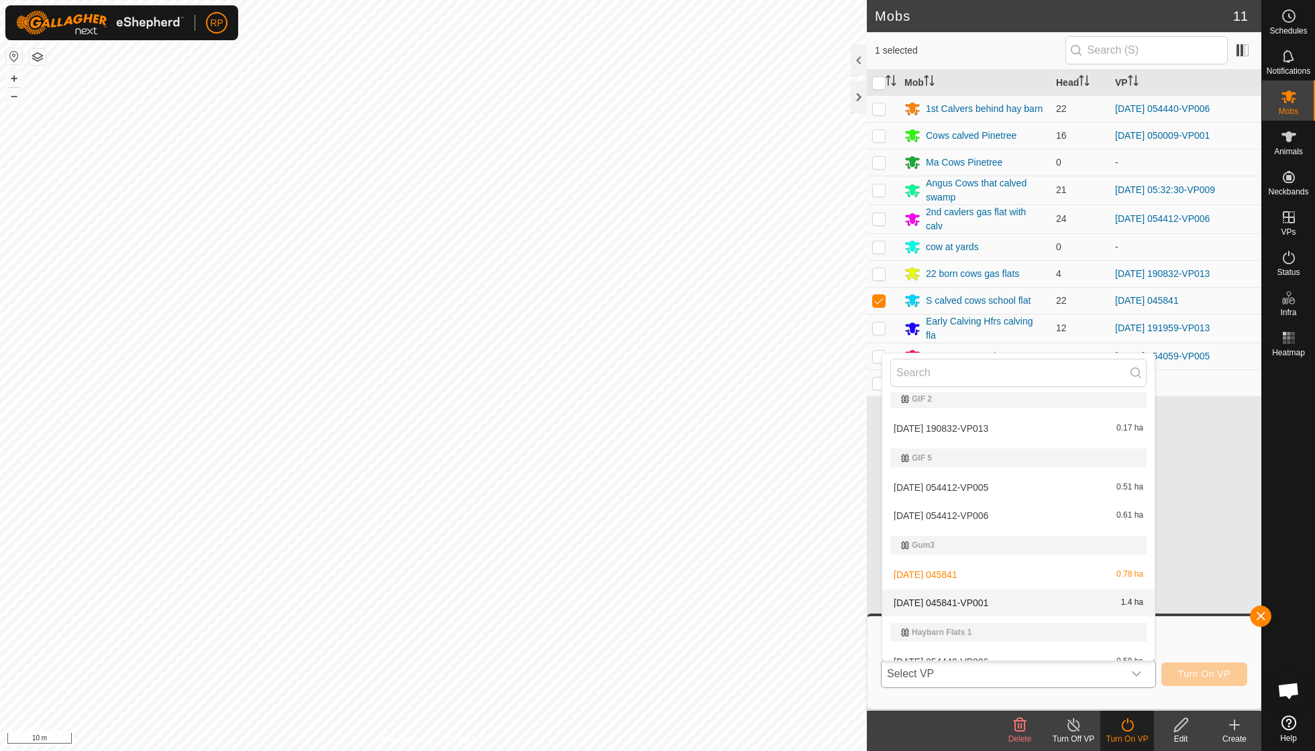
click at [1009, 597] on li "2025-09-26 045841-VP001 1.4 ha" at bounding box center [1018, 603] width 272 height 27
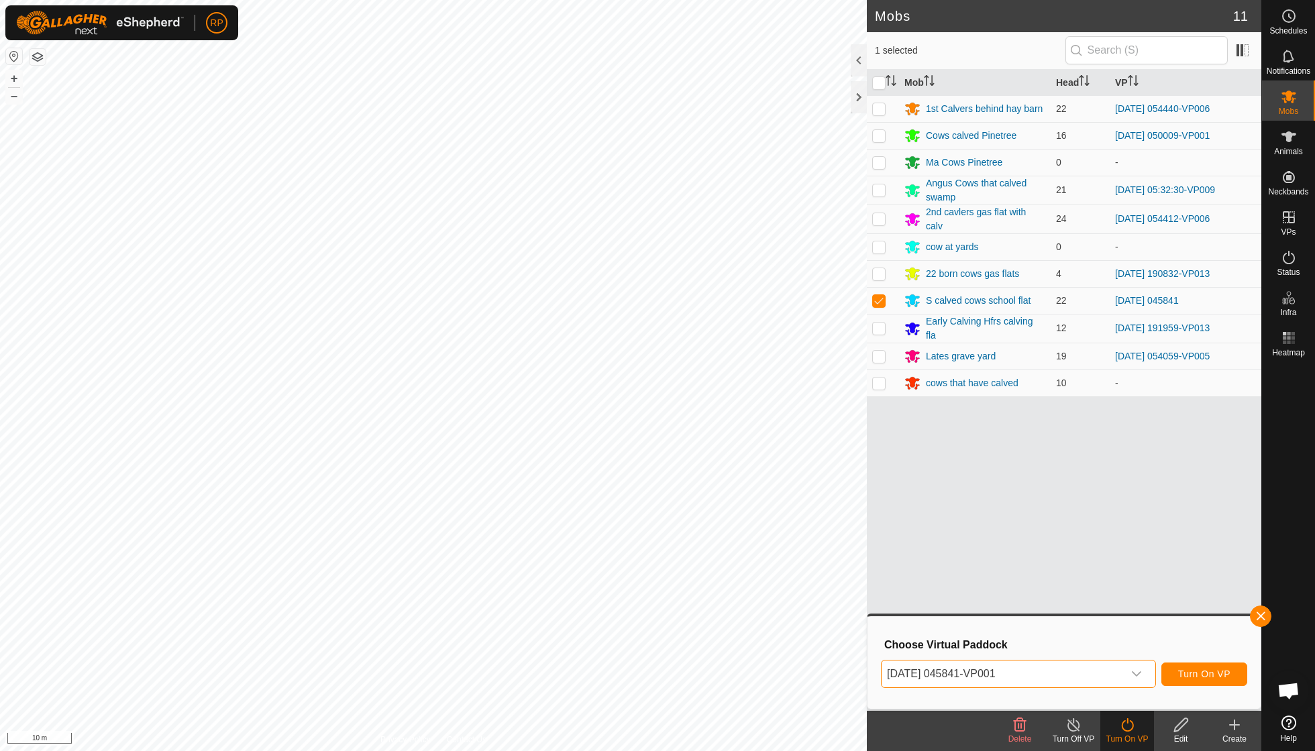
click at [1214, 673] on span "Turn On VP" at bounding box center [1204, 674] width 52 height 11
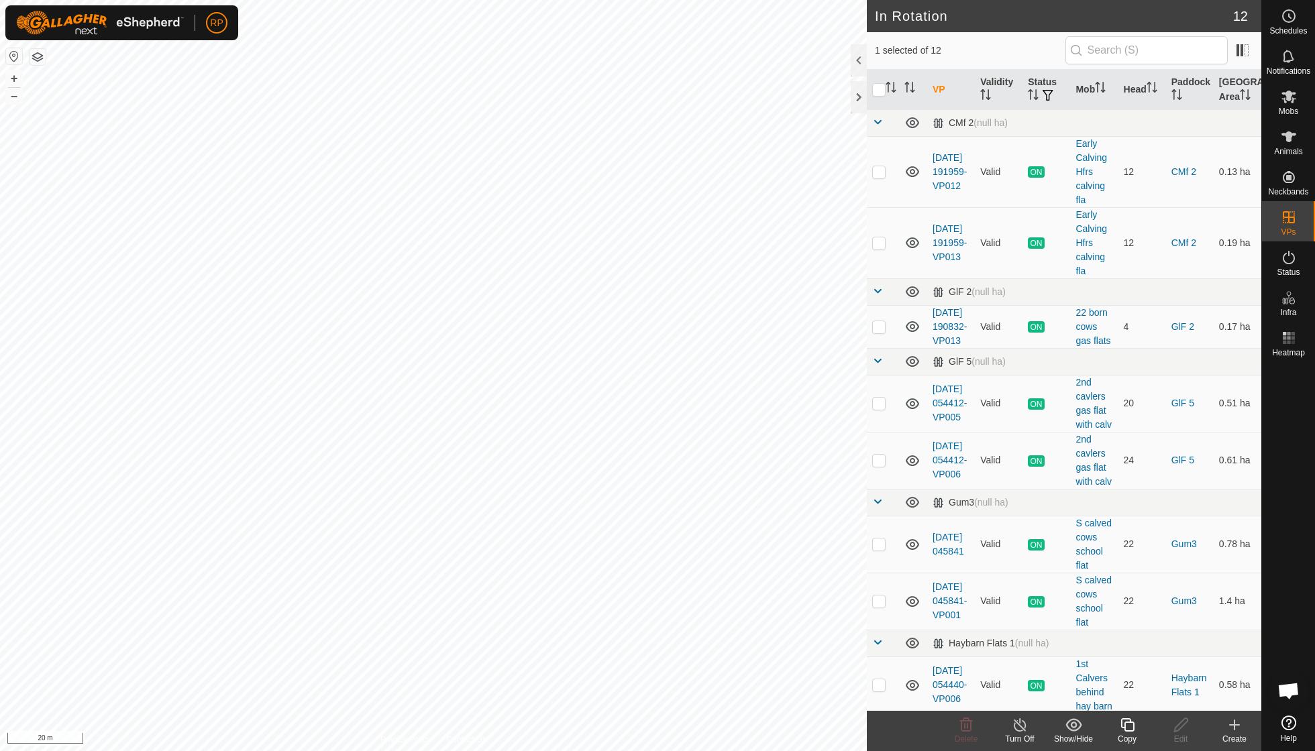
click at [1127, 722] on icon at bounding box center [1126, 724] width 13 height 13
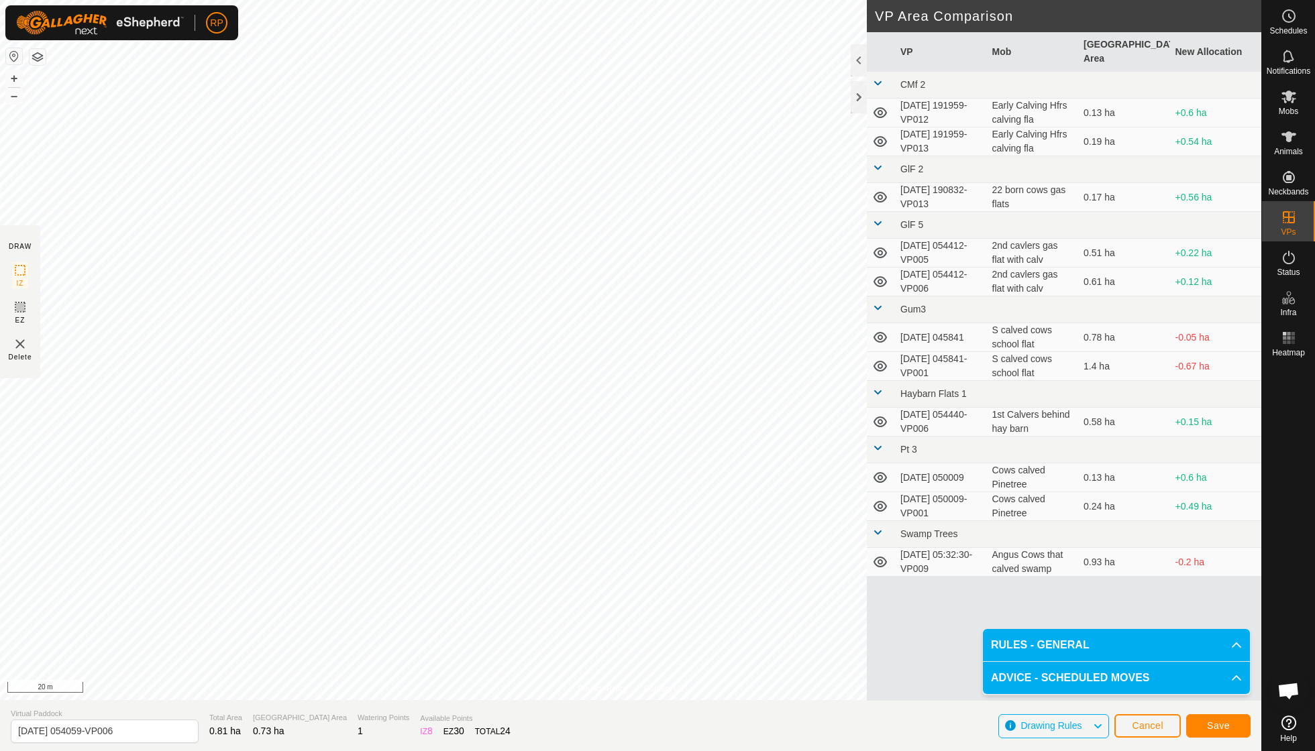
click at [1208, 727] on span "Save" at bounding box center [1218, 725] width 23 height 11
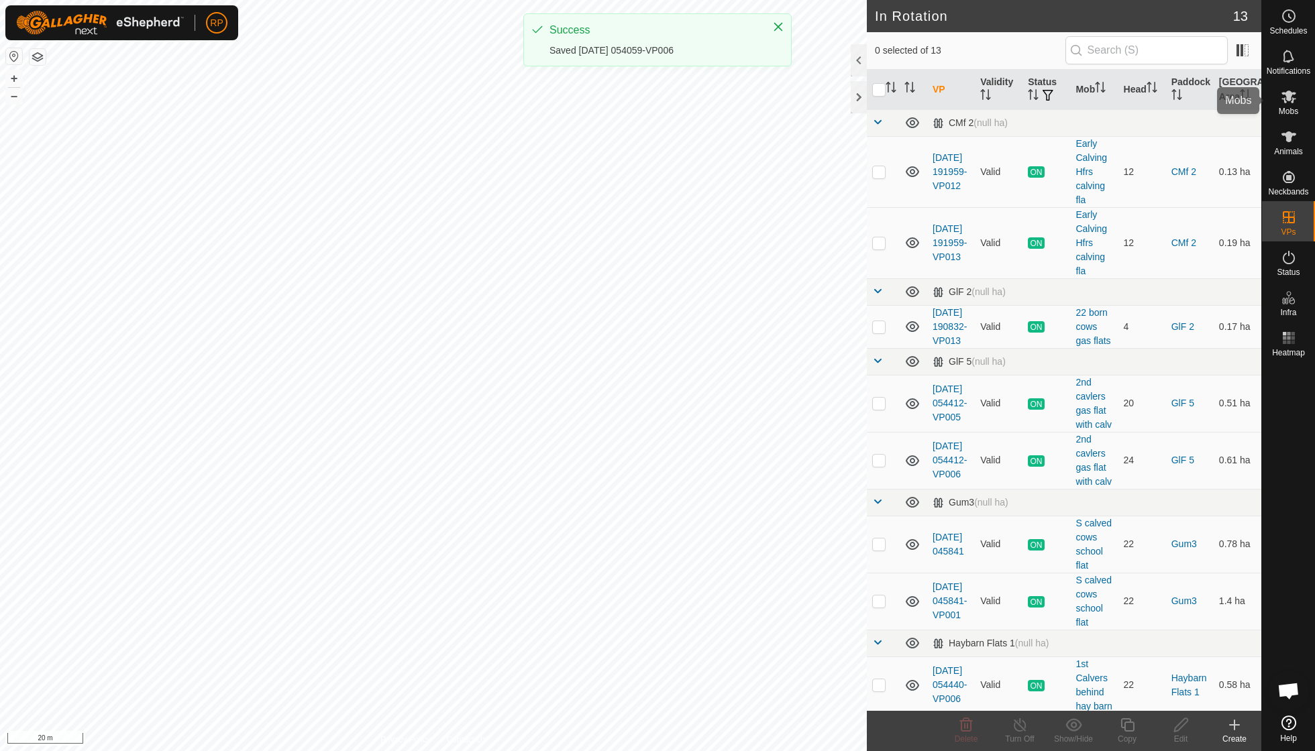
click at [1285, 97] on icon at bounding box center [1288, 97] width 15 height 13
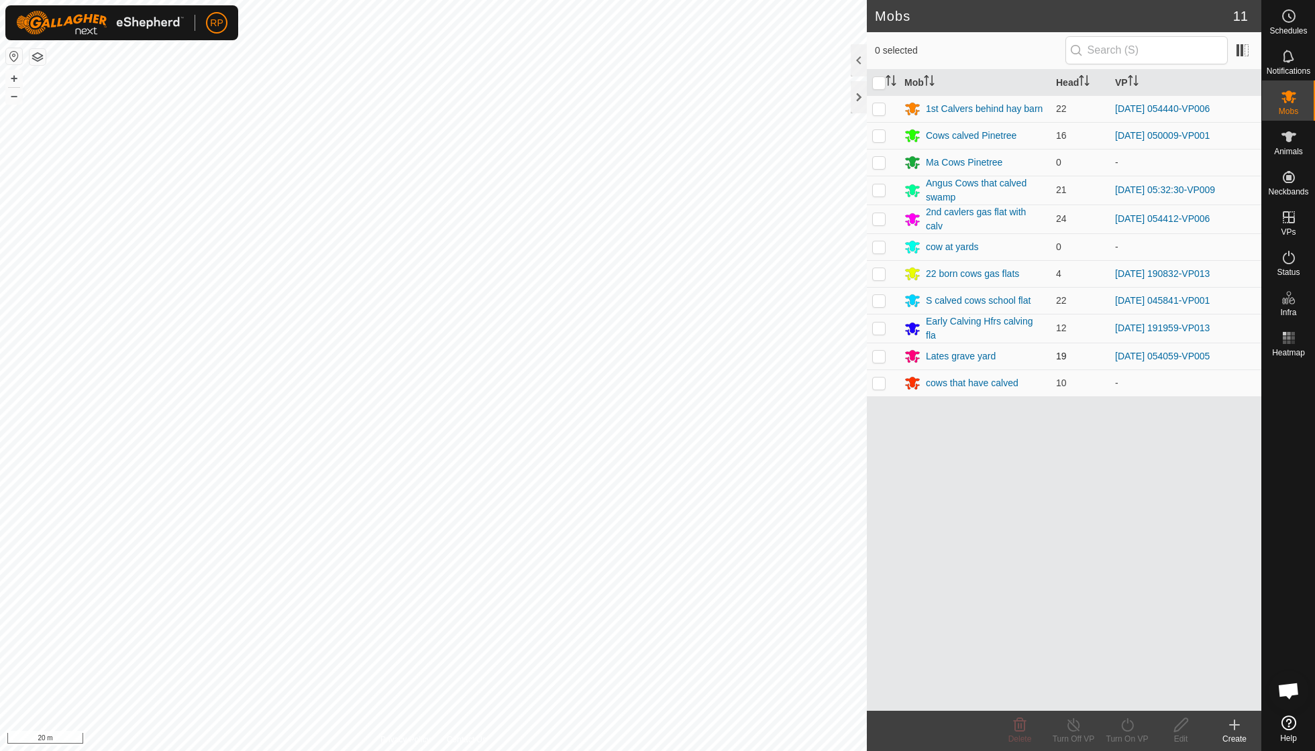
click at [880, 351] on p-checkbox at bounding box center [878, 356] width 13 height 11
checkbox input "true"
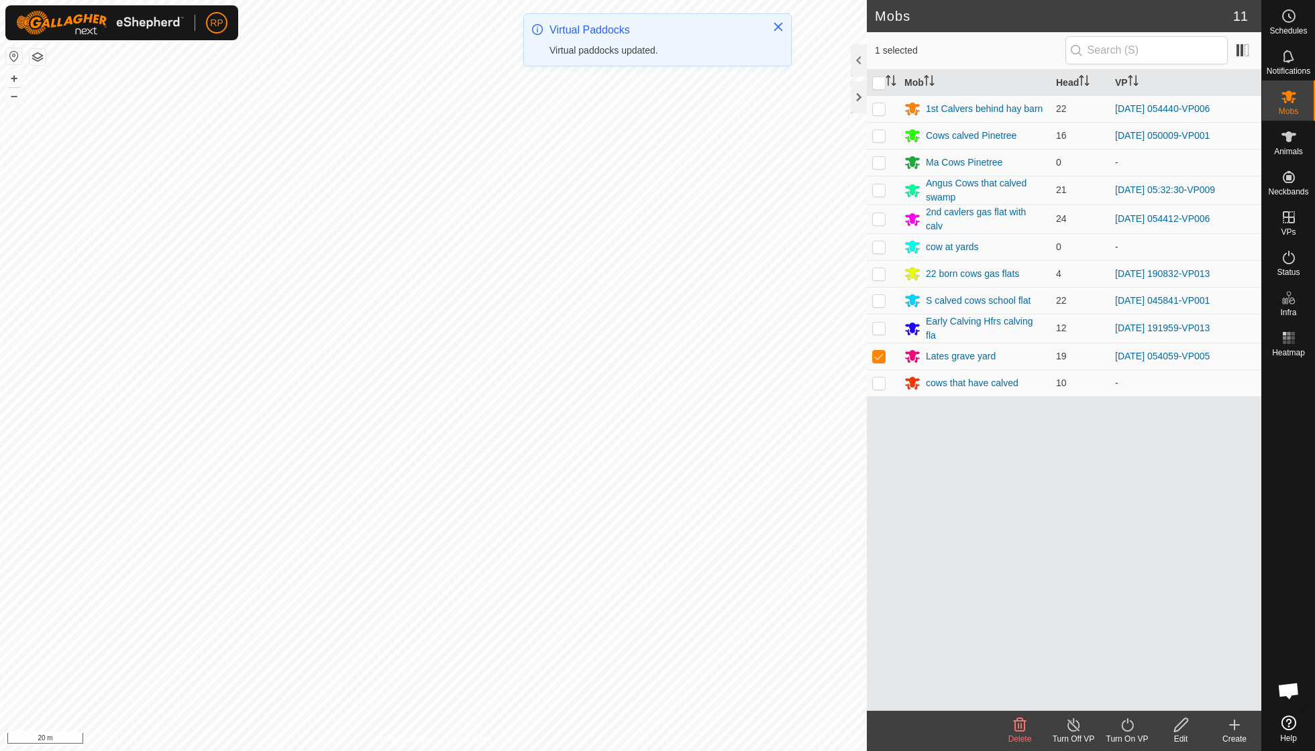
click at [1117, 731] on turn-on-svg-icon at bounding box center [1127, 725] width 54 height 16
click at [1122, 694] on link "Now" at bounding box center [1167, 694] width 133 height 27
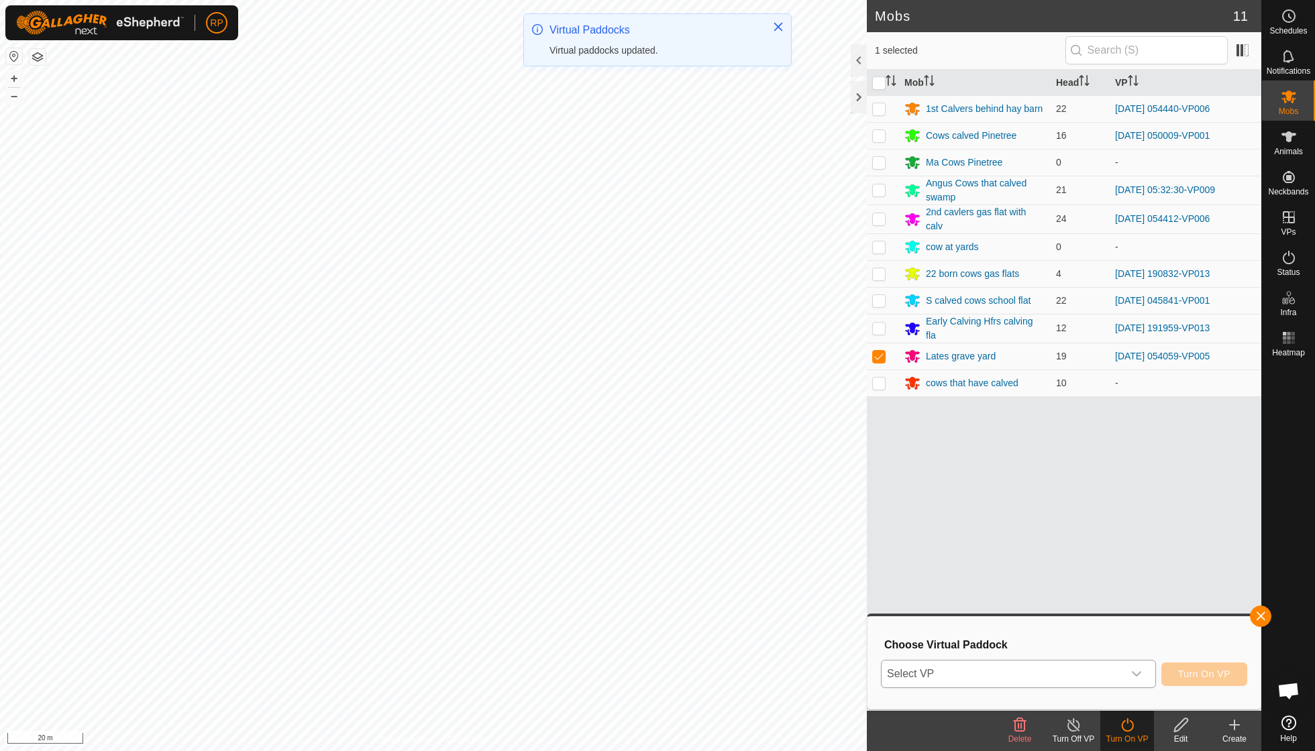
click at [1134, 672] on icon "dropdown trigger" at bounding box center [1136, 674] width 11 height 11
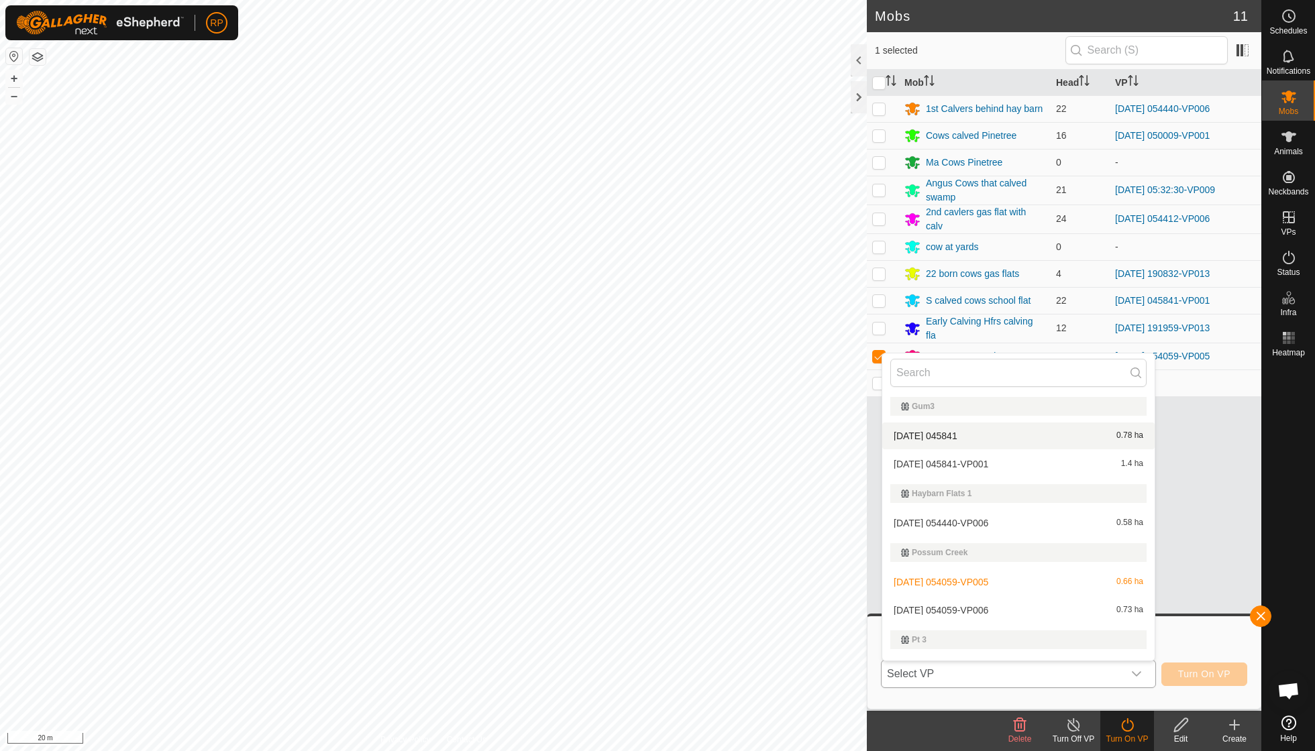
scroll to position [237, 0]
click at [1004, 604] on li "2025-09-22 054059-VP006 0.73 ha" at bounding box center [1018, 607] width 272 height 27
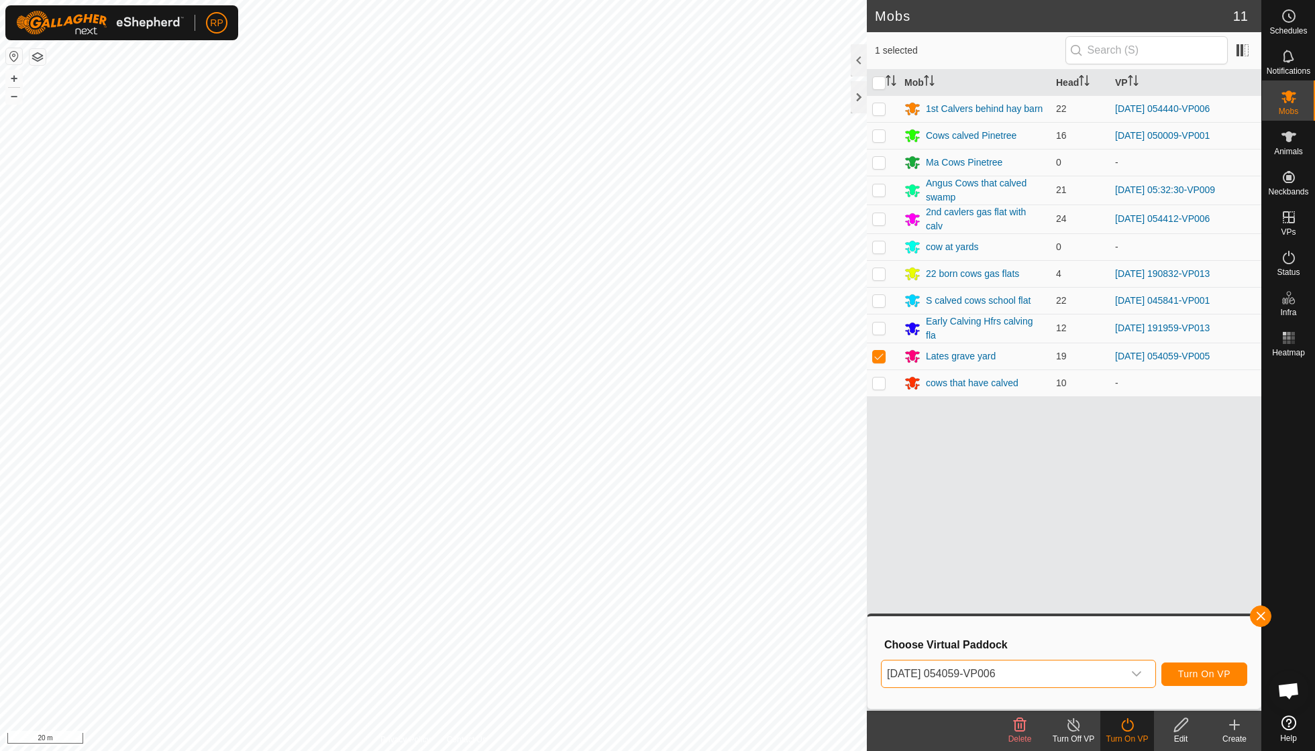
click at [1187, 674] on span "Turn On VP" at bounding box center [1204, 674] width 52 height 11
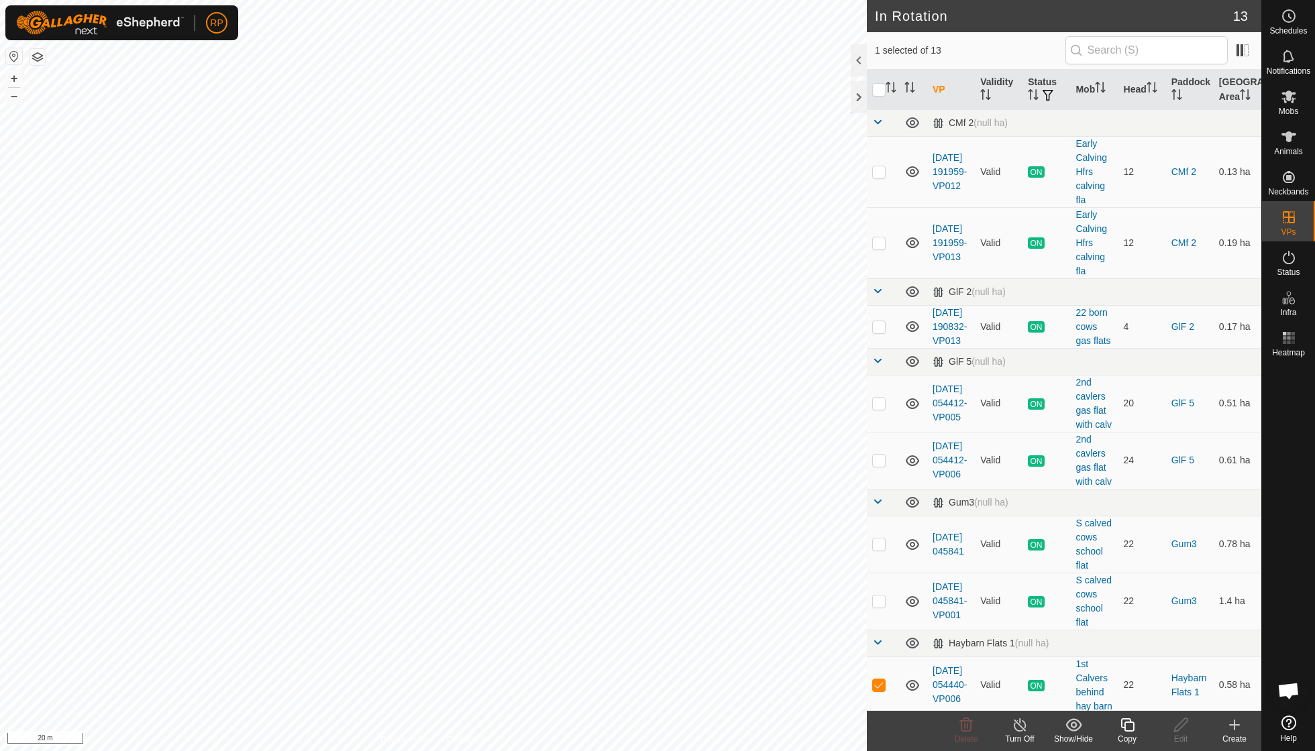
click at [1125, 725] on icon at bounding box center [1126, 724] width 13 height 13
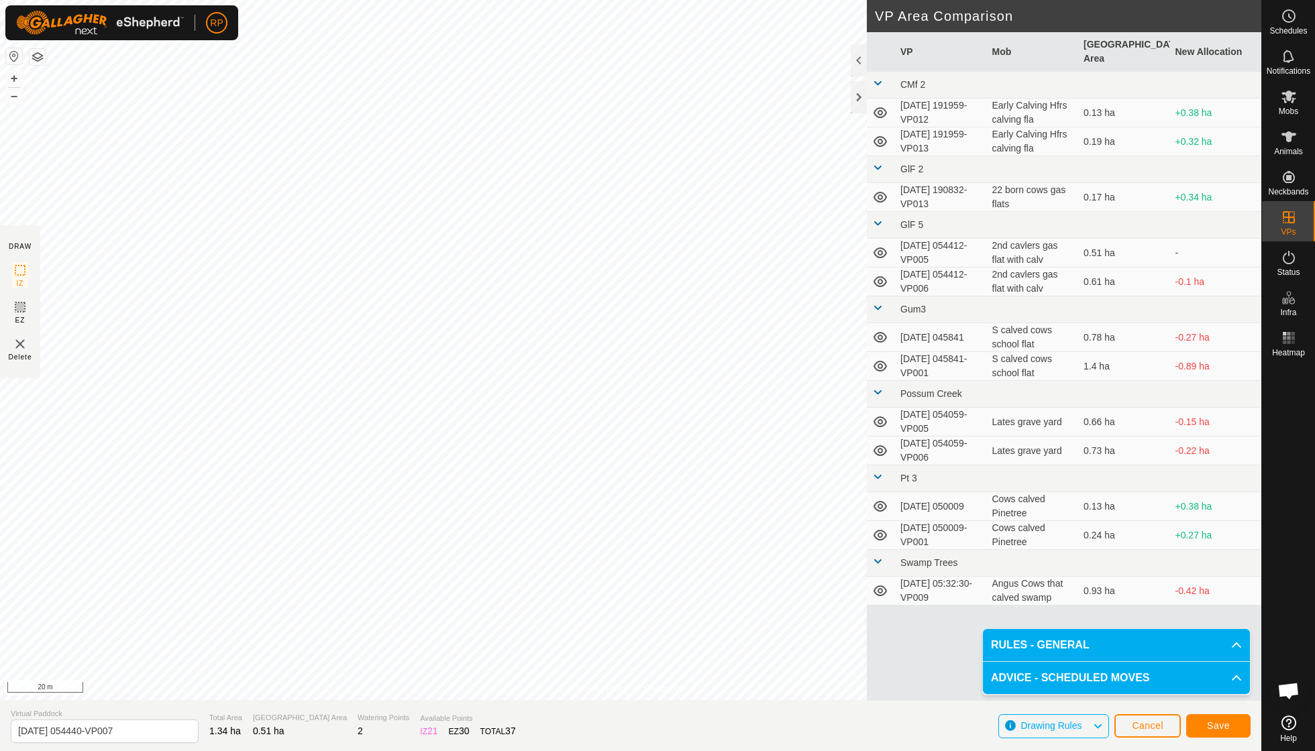
click at [1213, 725] on span "Save" at bounding box center [1218, 725] width 23 height 11
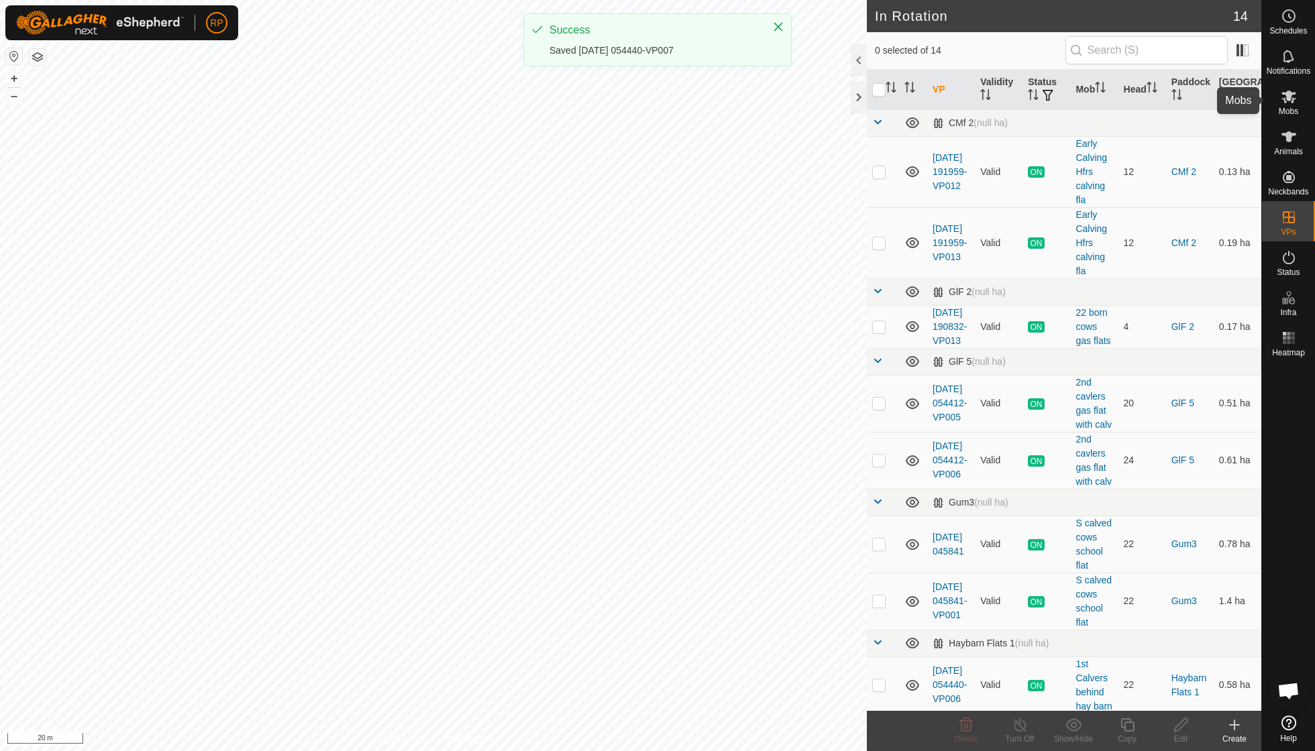
click at [1289, 105] on es-mob-svg-icon at bounding box center [1288, 96] width 24 height 21
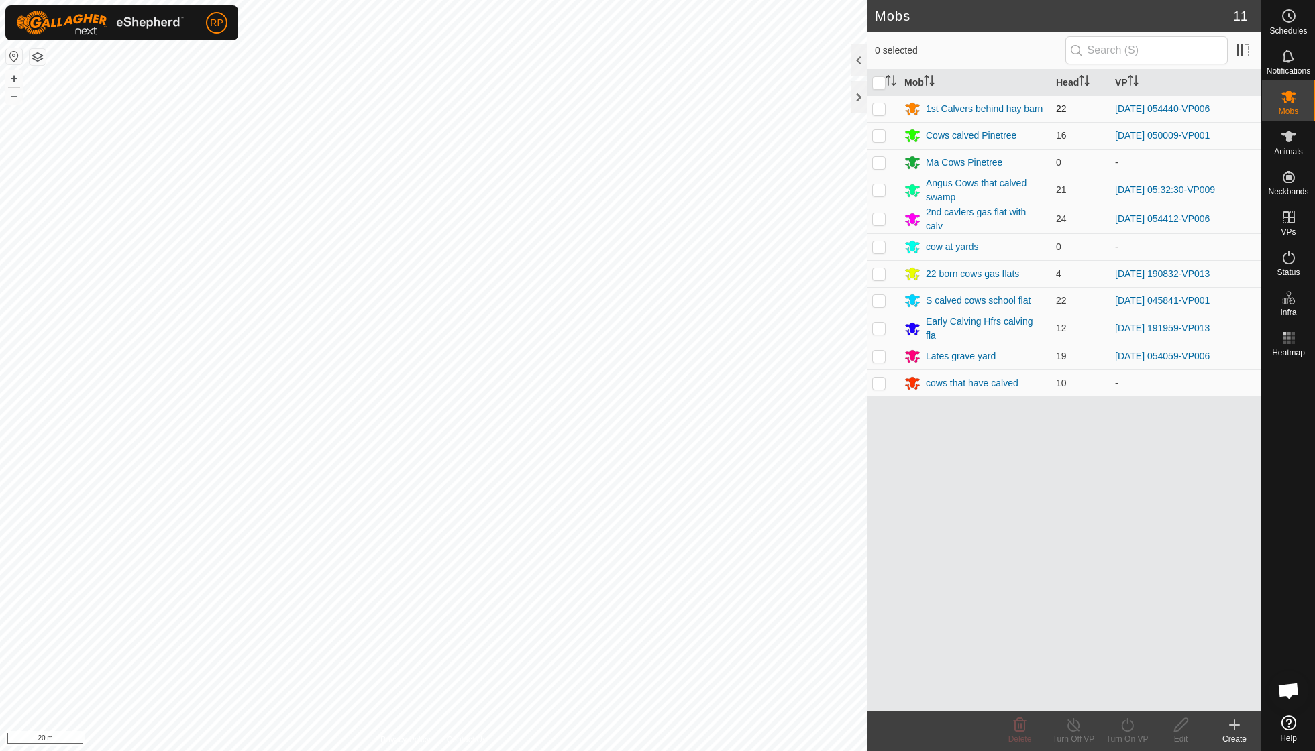
click at [880, 109] on p-checkbox at bounding box center [878, 108] width 13 height 11
checkbox input "true"
click at [1124, 725] on icon at bounding box center [1127, 725] width 17 height 16
click at [1127, 698] on link "Now" at bounding box center [1167, 694] width 133 height 27
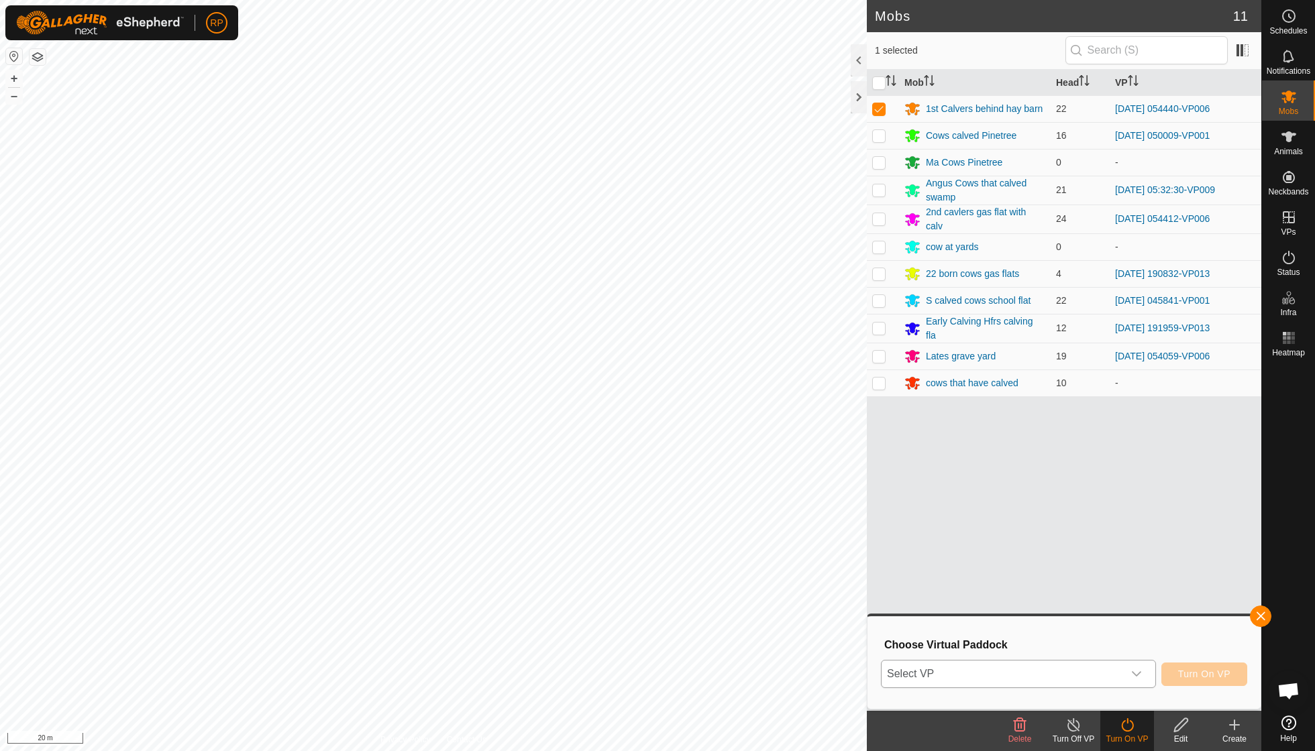
click at [1134, 676] on icon "dropdown trigger" at bounding box center [1136, 674] width 11 height 11
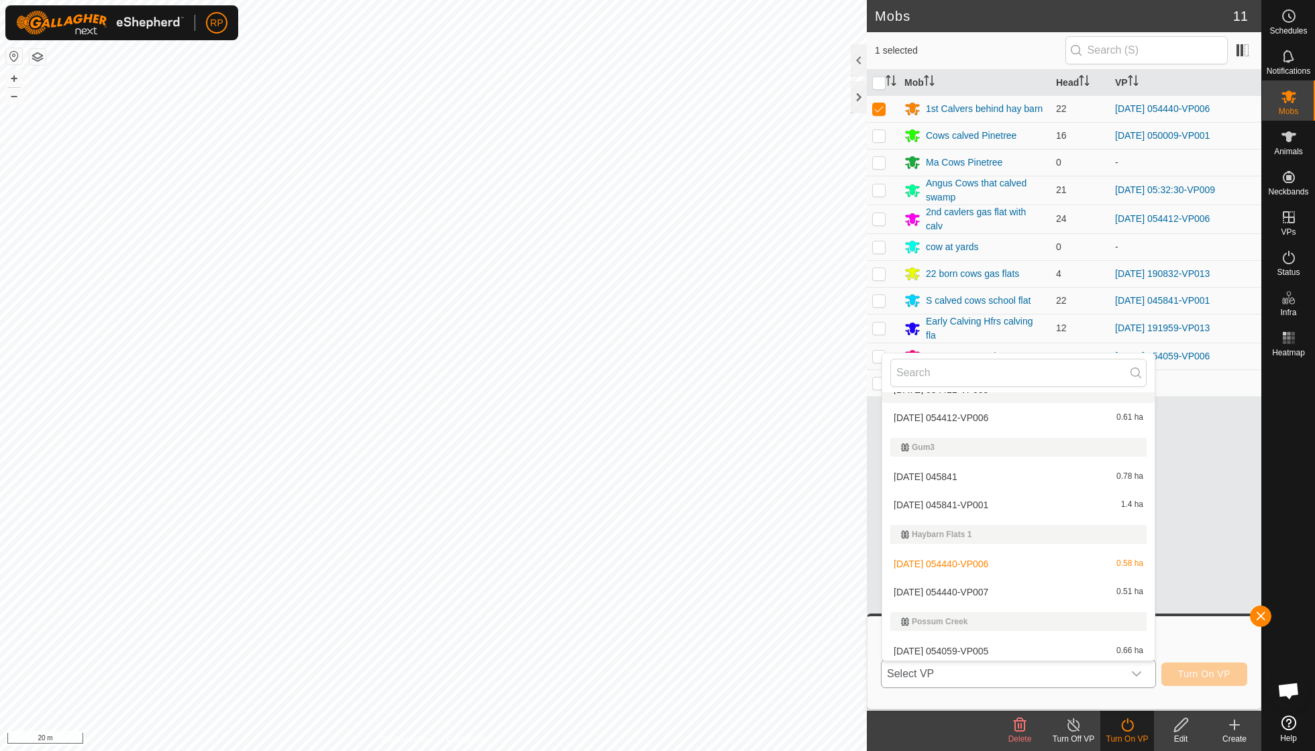
scroll to position [194, 0]
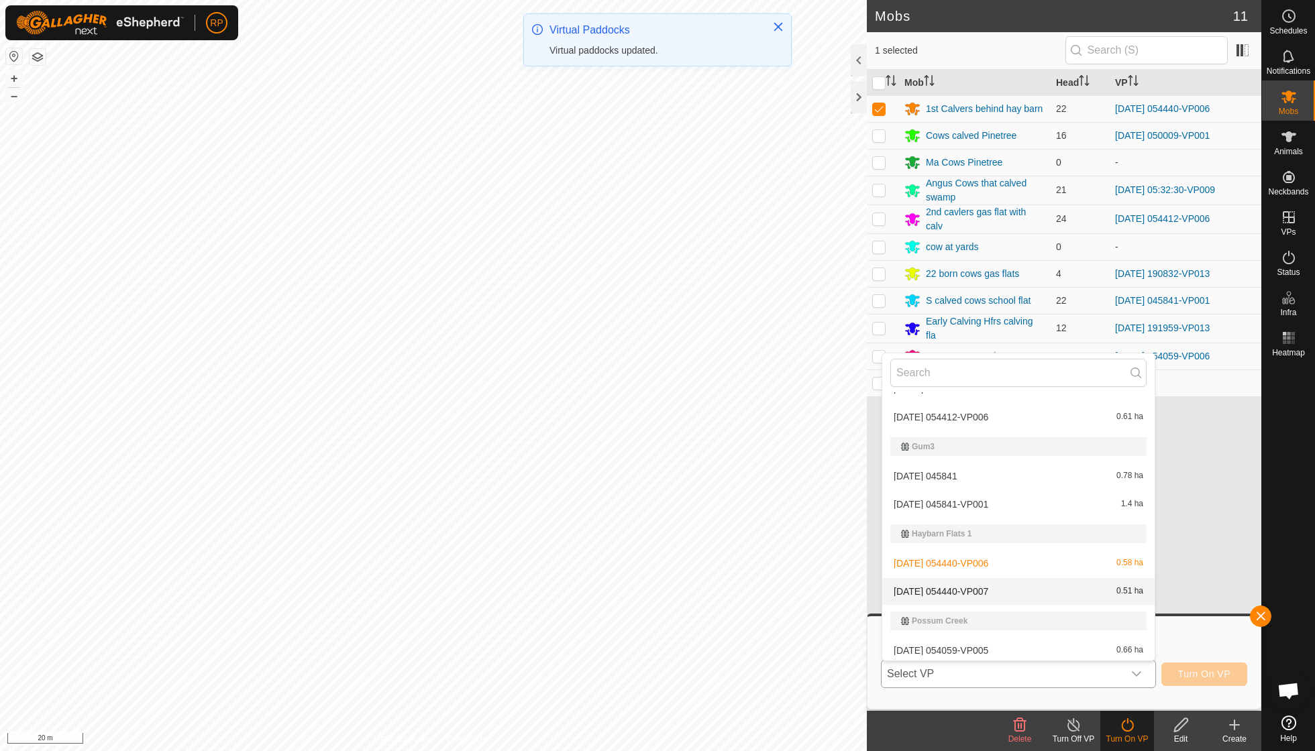
click at [996, 588] on li "2025-09-22 054440-VP007 0.51 ha" at bounding box center [1018, 591] width 272 height 27
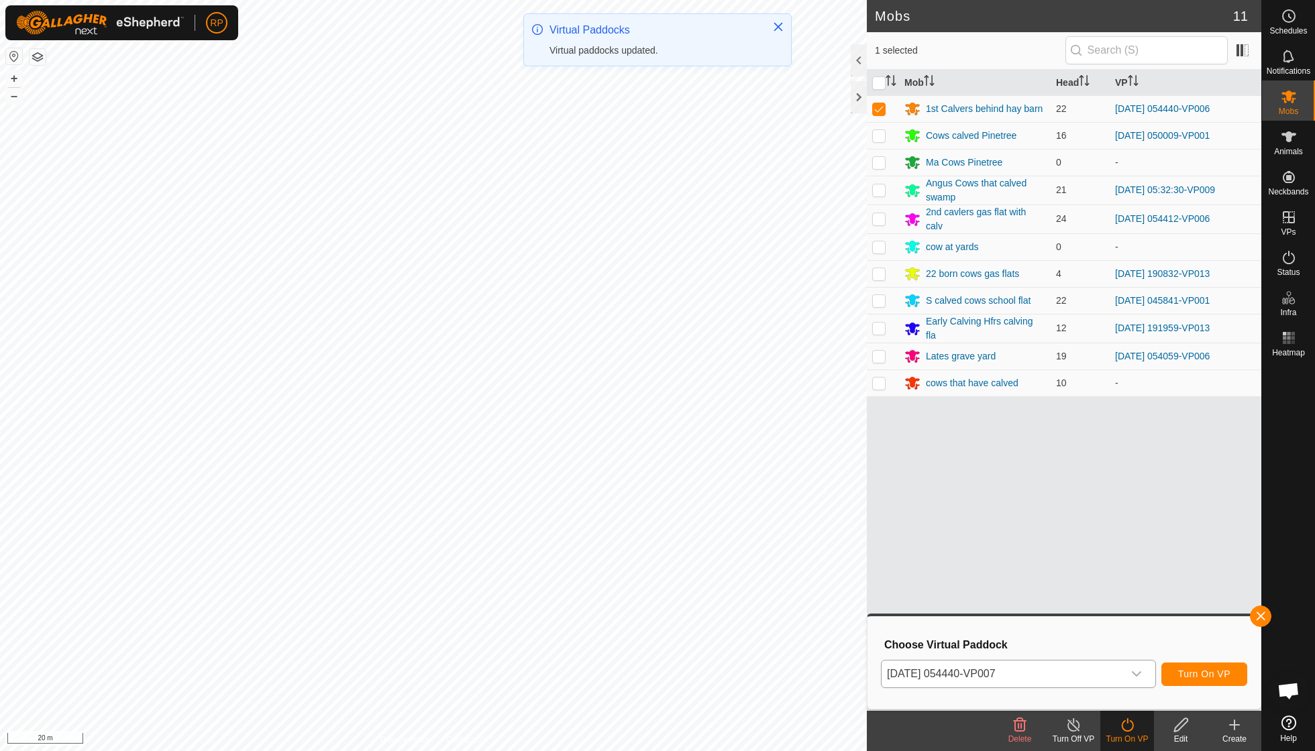
click at [1192, 673] on span "Turn On VP" at bounding box center [1204, 674] width 52 height 11
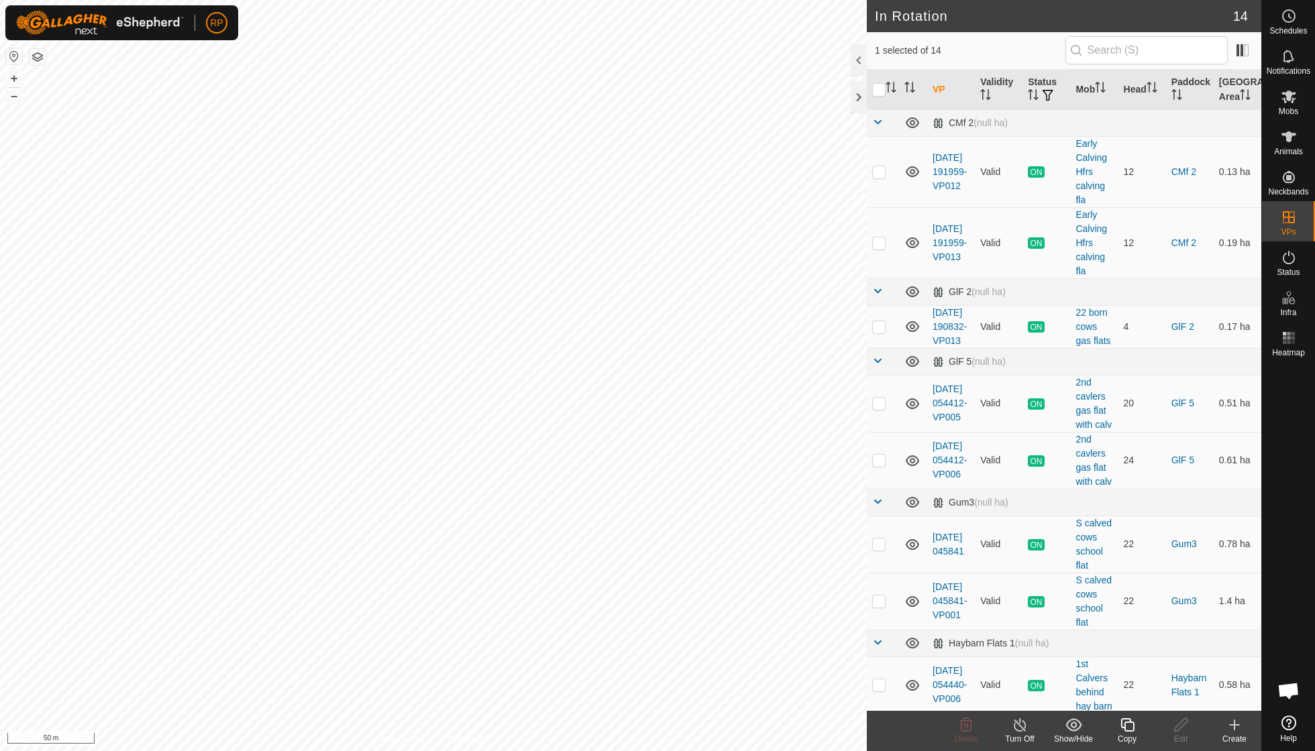
click at [1130, 723] on icon at bounding box center [1127, 725] width 17 height 16
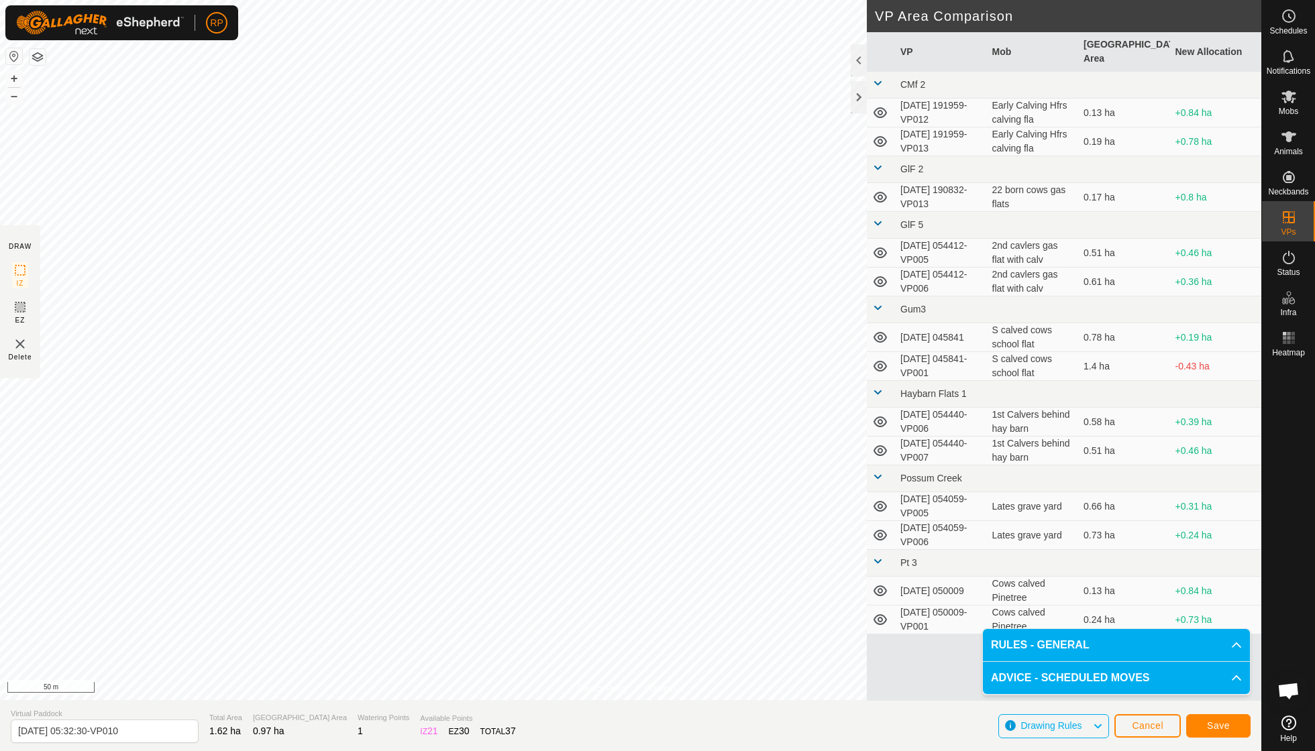
click at [1208, 725] on span "Save" at bounding box center [1218, 725] width 23 height 11
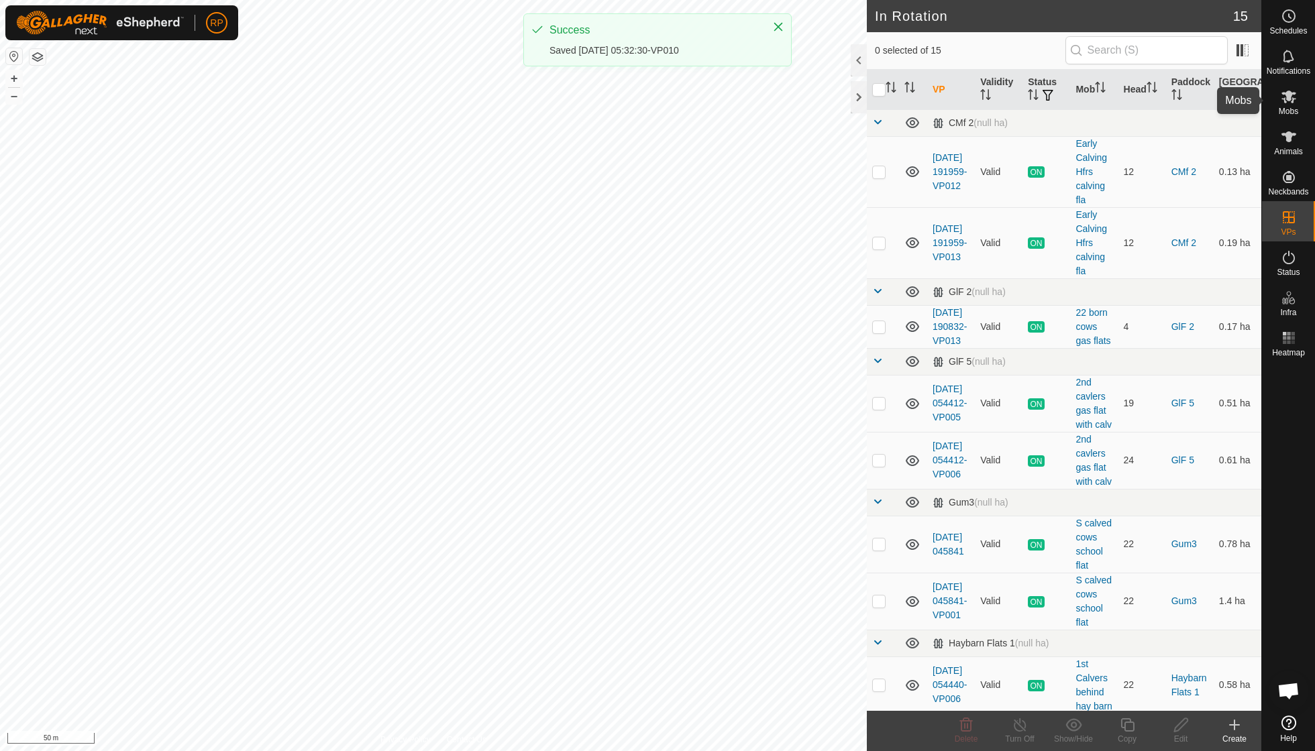
click at [1291, 113] on span "Mobs" at bounding box center [1287, 111] width 19 height 8
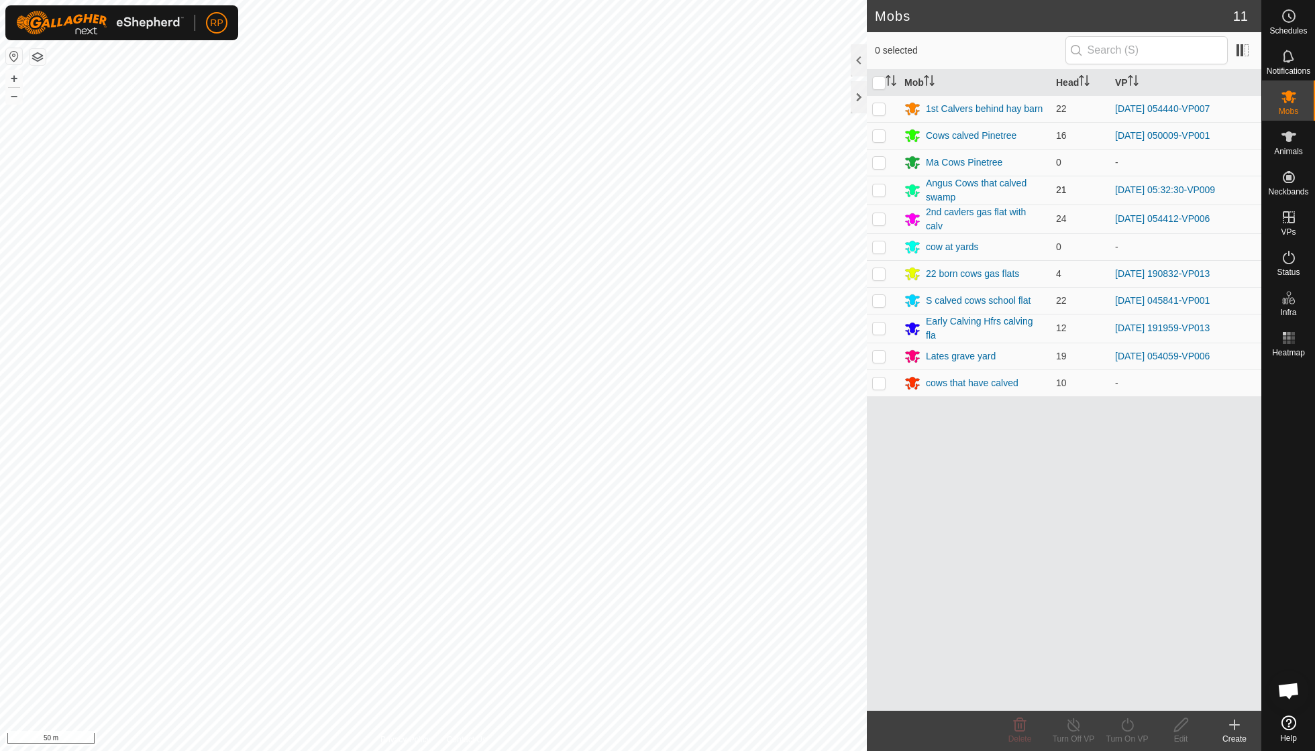
click at [875, 188] on p-checkbox at bounding box center [878, 189] width 13 height 11
checkbox input "true"
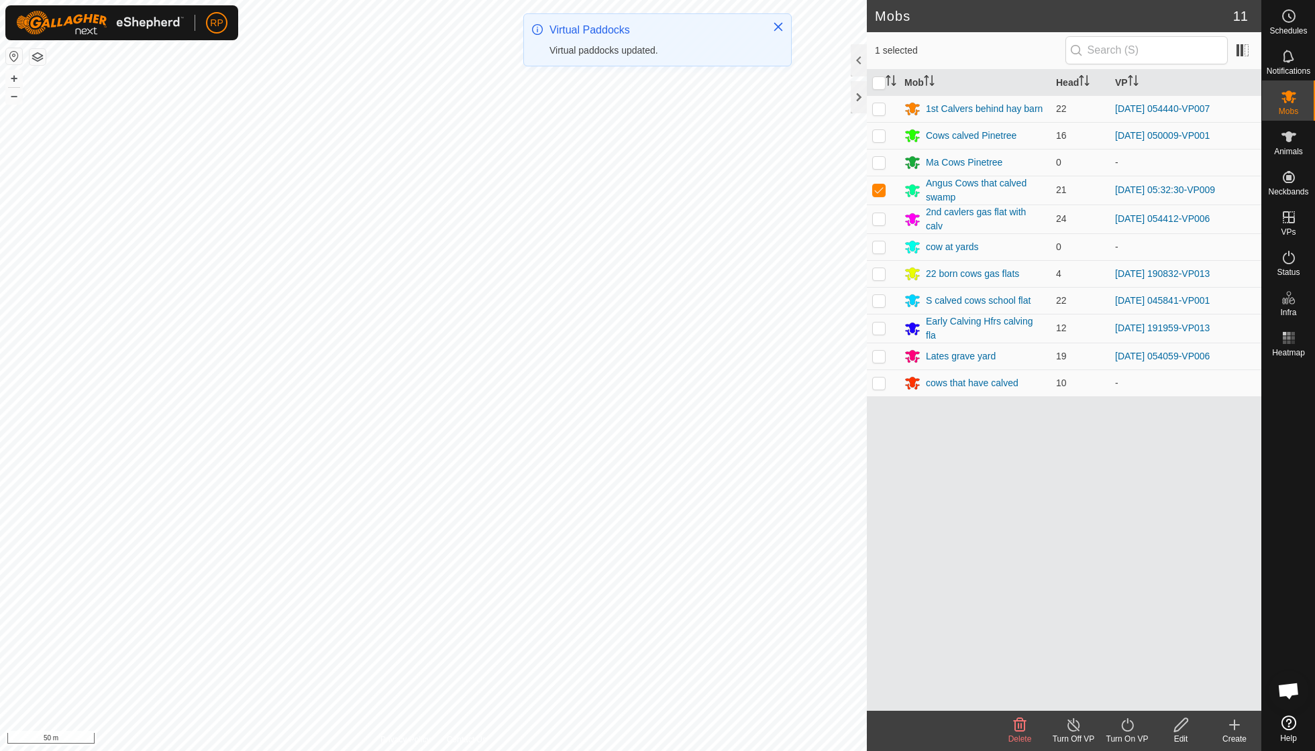
click at [1127, 724] on icon at bounding box center [1127, 725] width 17 height 16
click at [1128, 694] on link "Now" at bounding box center [1167, 694] width 133 height 27
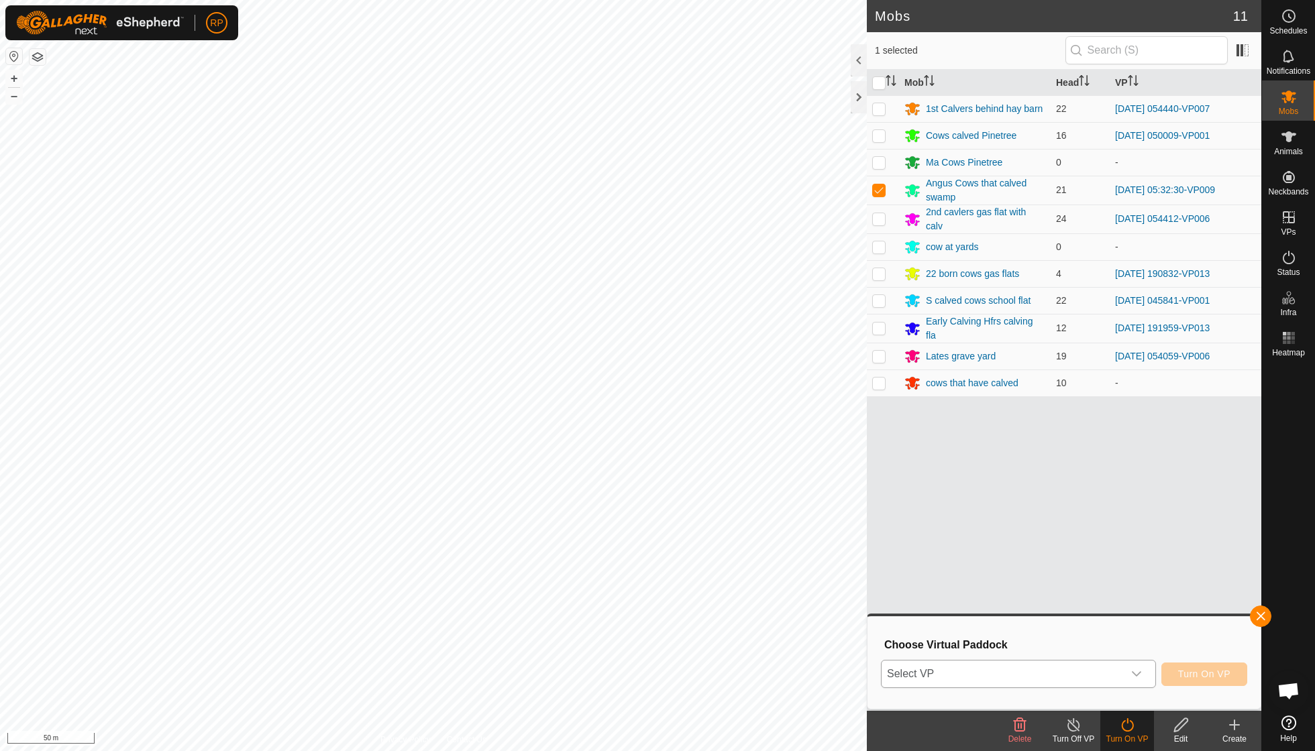
click at [1141, 675] on div "dropdown trigger" at bounding box center [1136, 674] width 27 height 27
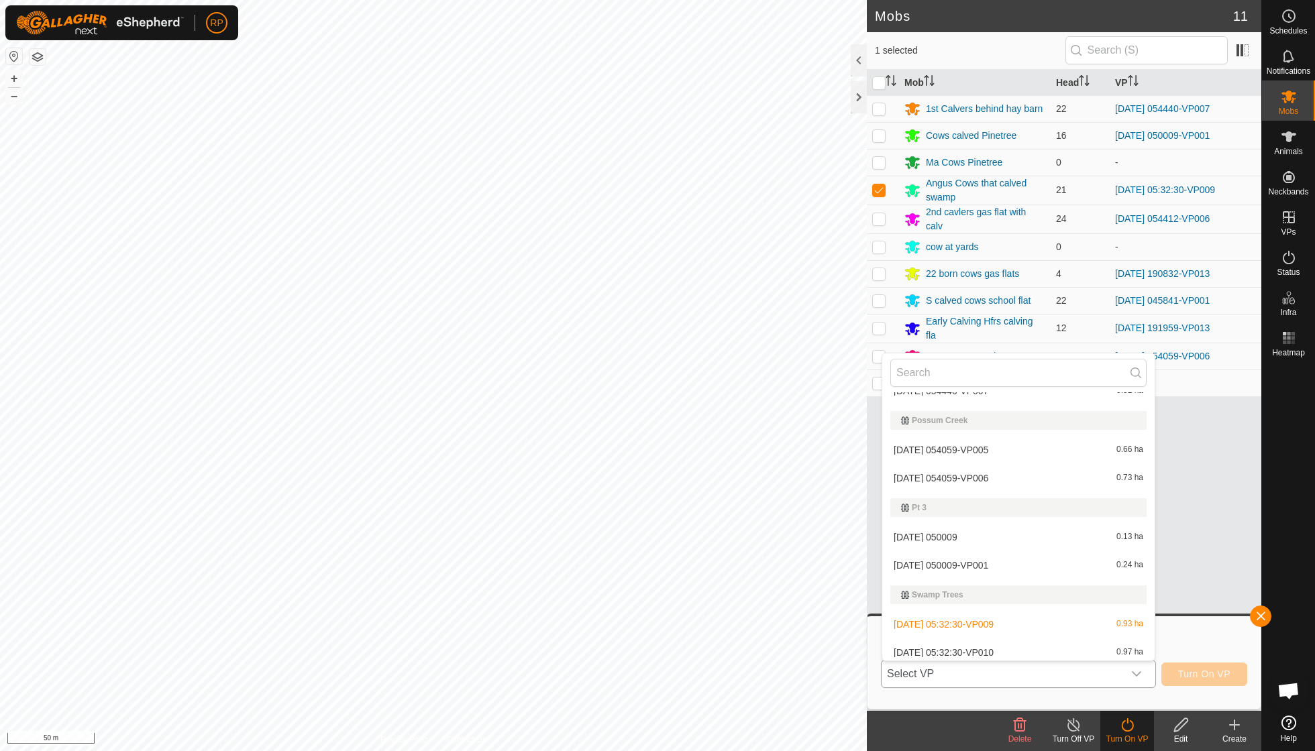
scroll to position [393, 0]
click at [1009, 645] on li "2025-09-19 05:32:30-VP010 0.97 ha" at bounding box center [1018, 654] width 272 height 27
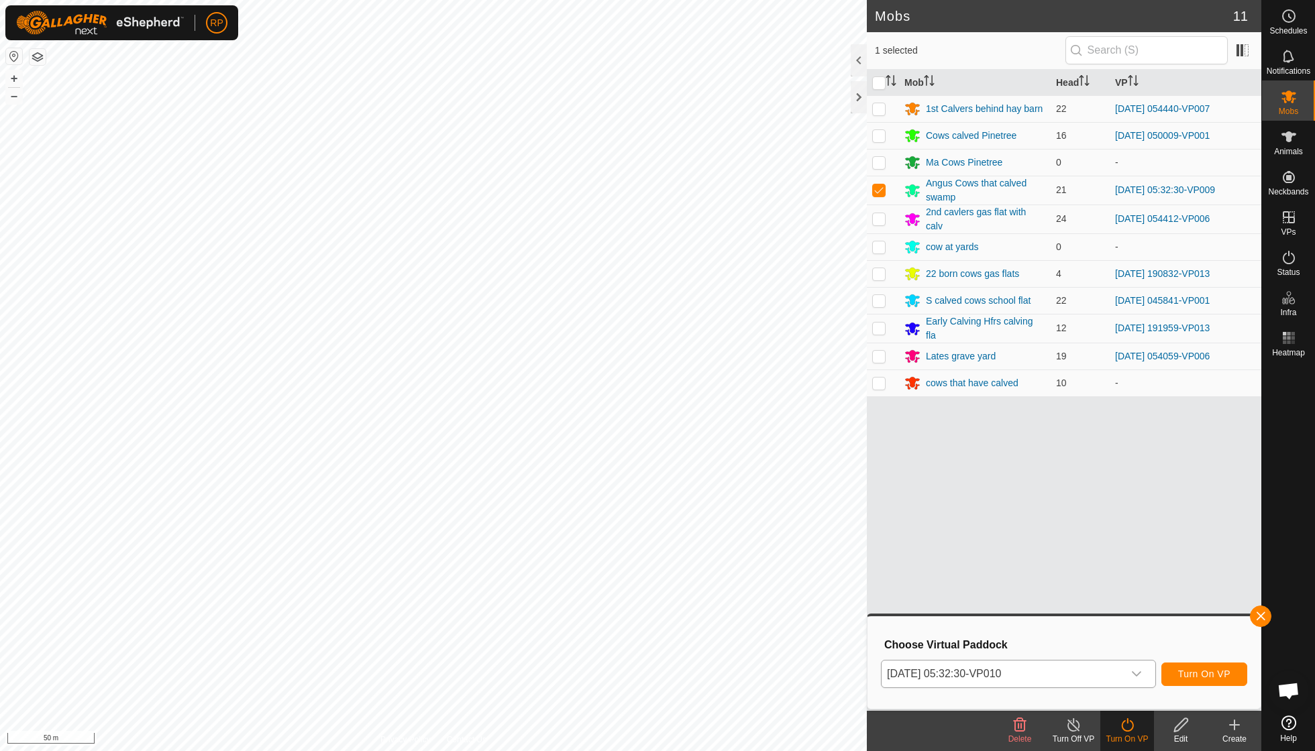
click at [1181, 677] on span "Turn On VP" at bounding box center [1204, 674] width 52 height 11
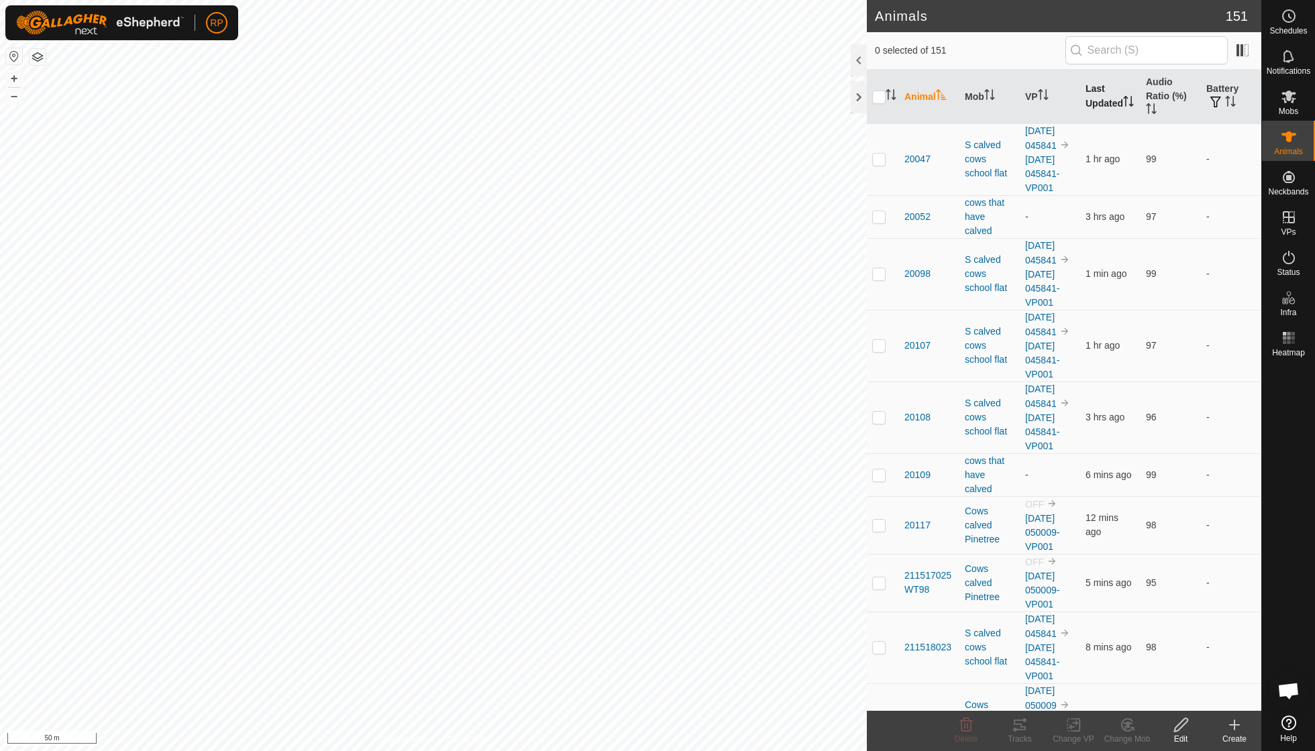
click at [1099, 100] on th "Last Updated" at bounding box center [1110, 97] width 60 height 54
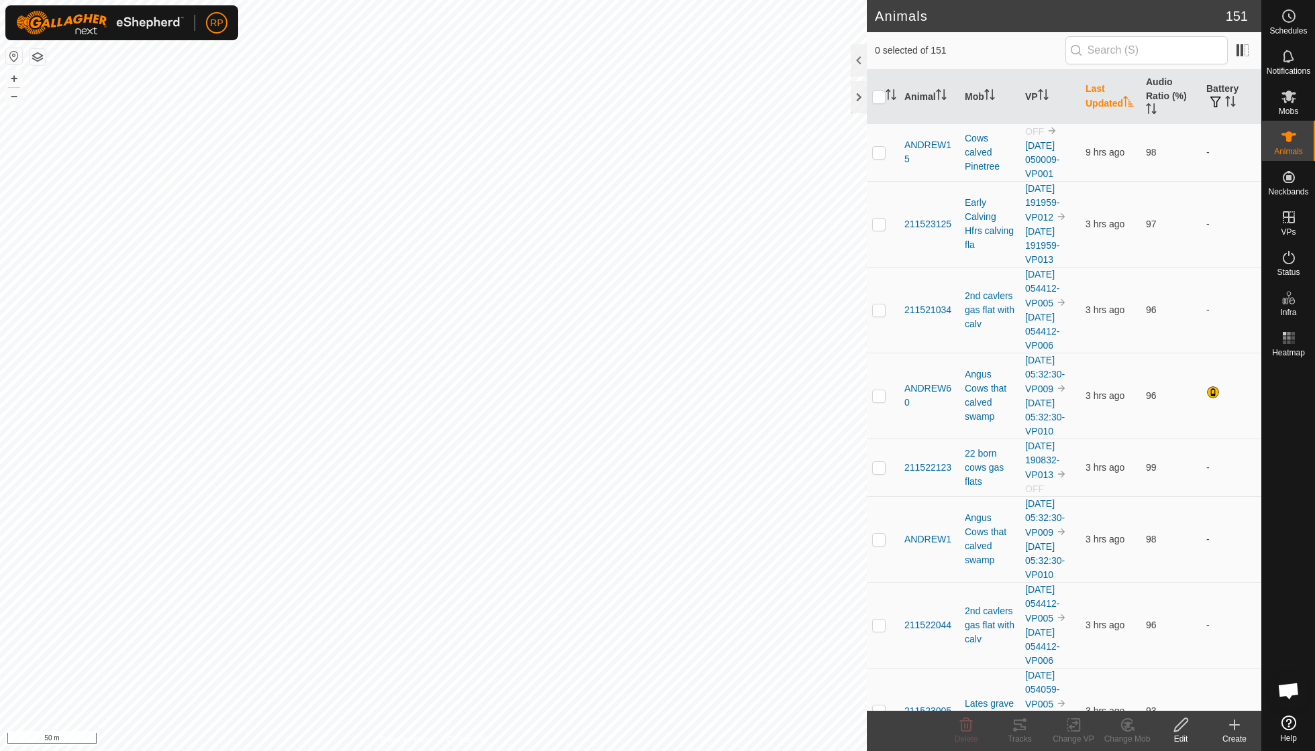
click at [1099, 100] on th "Last Updated" at bounding box center [1110, 97] width 60 height 54
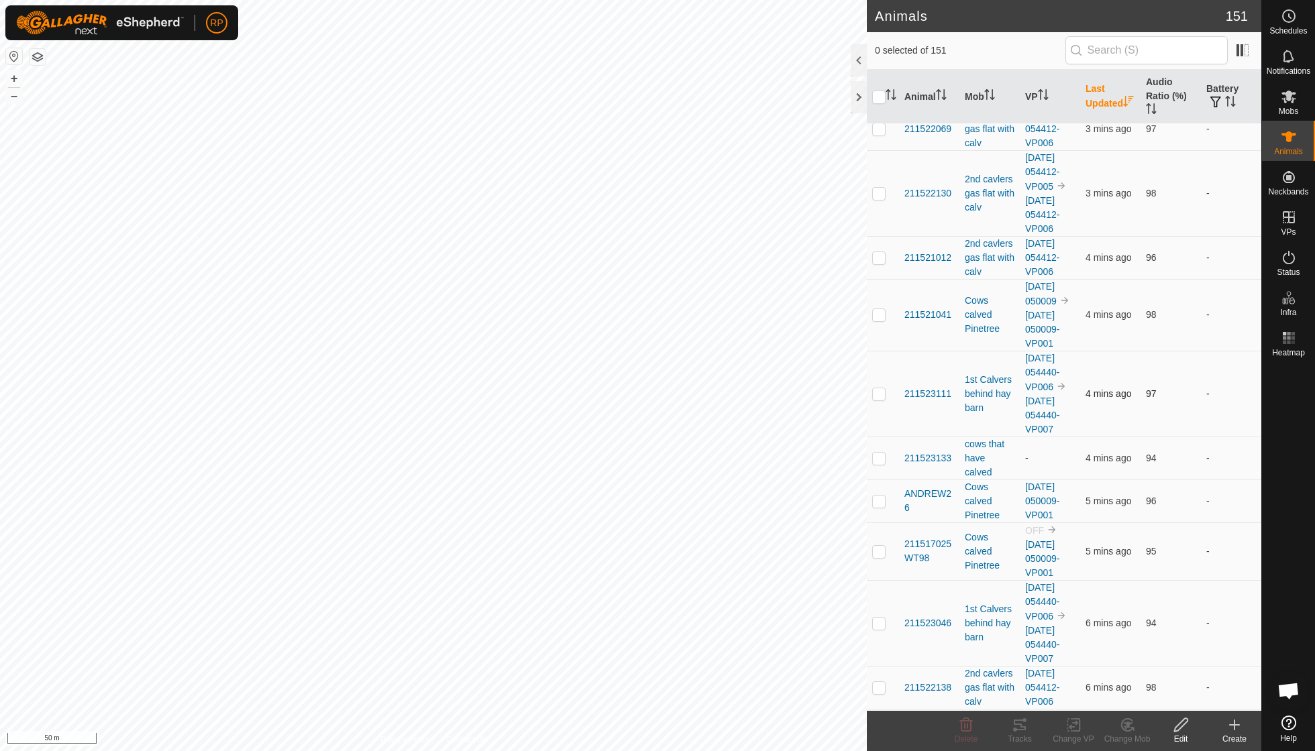
scroll to position [889, 0]
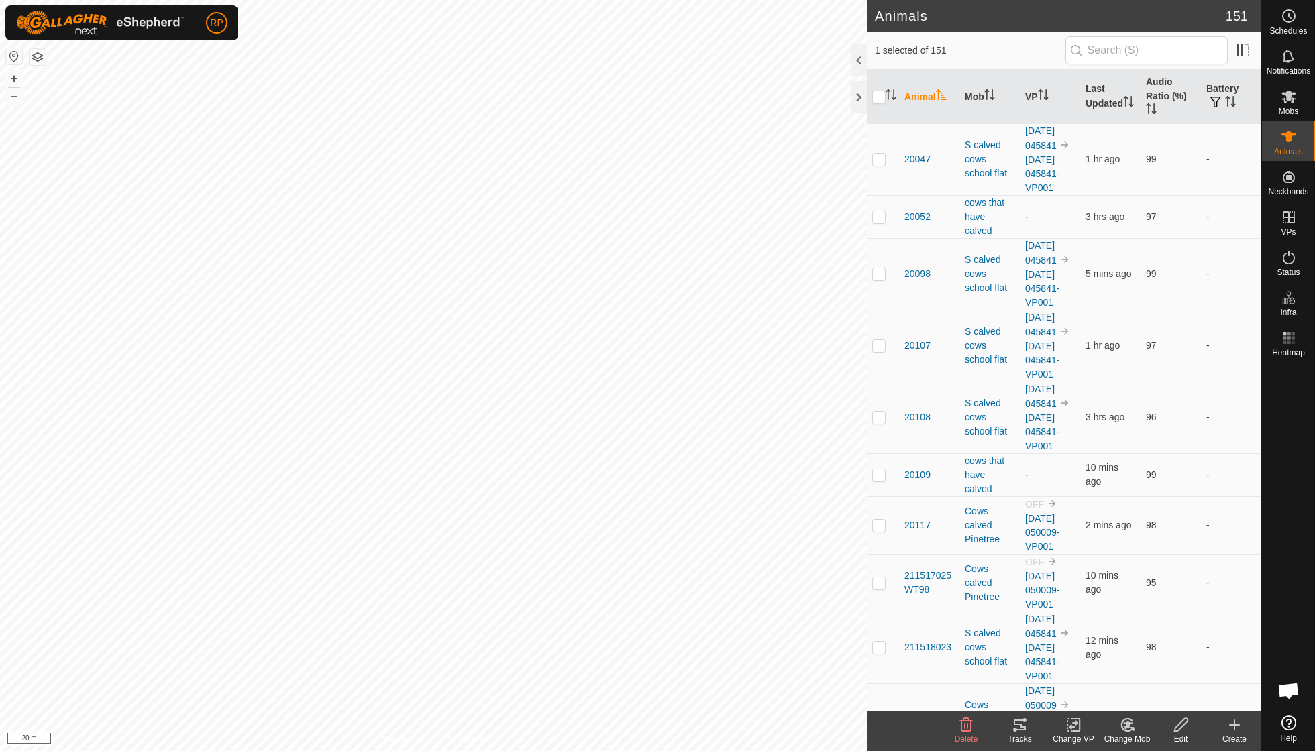
checkbox input "true"
click at [1123, 105] on icon "Activate to sort" at bounding box center [1128, 101] width 11 height 11
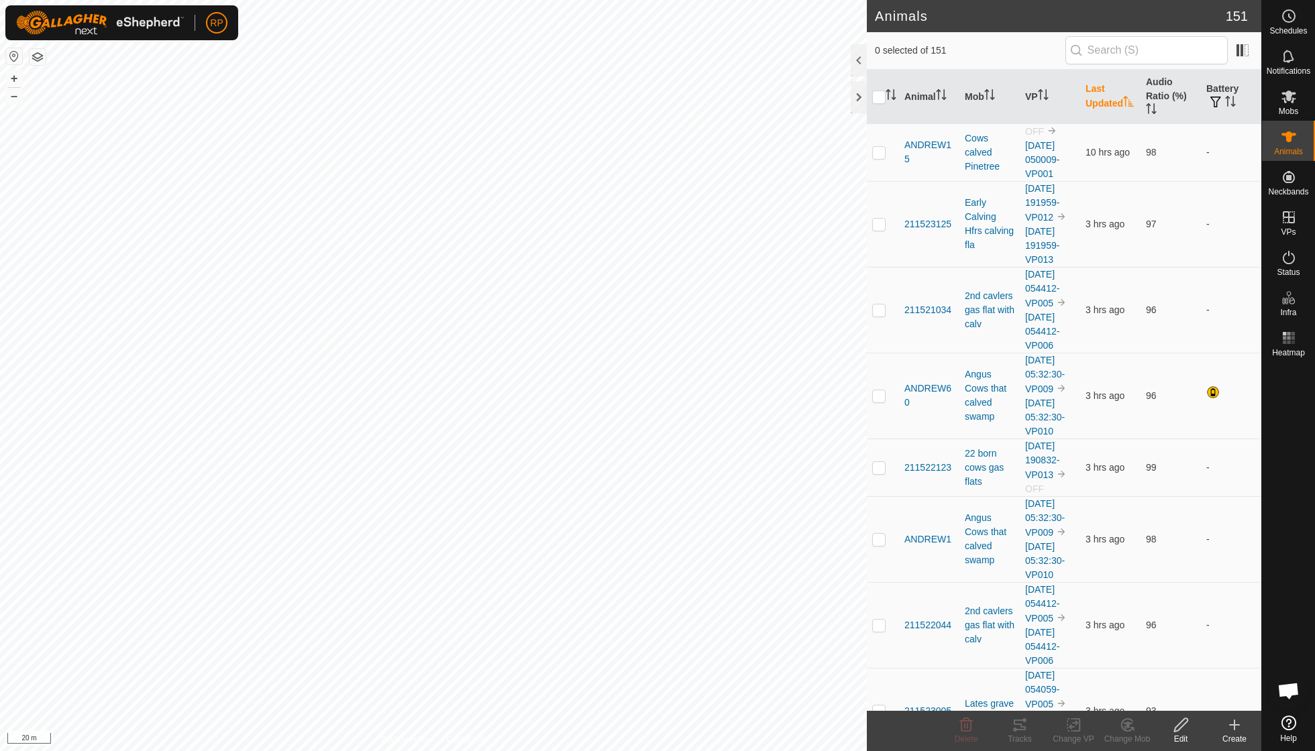
click at [1123, 105] on icon "Activate to sort" at bounding box center [1128, 101] width 11 height 11
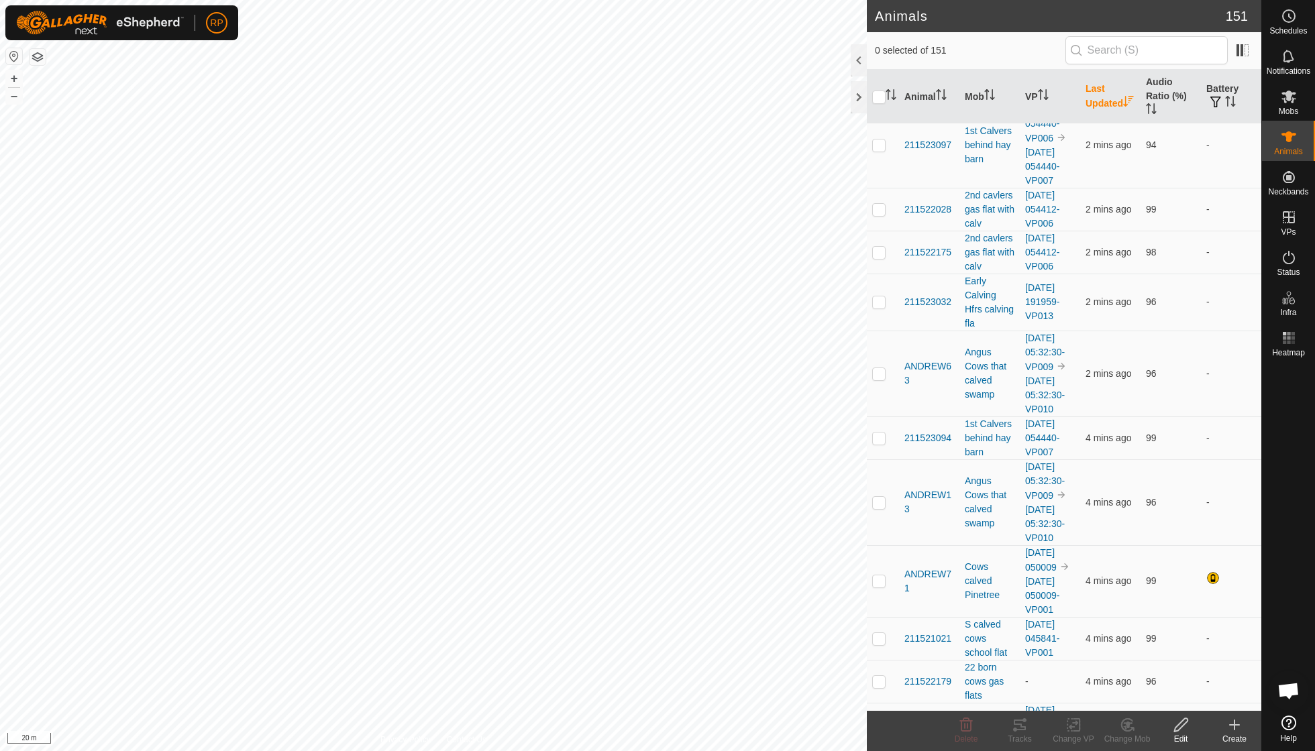
scroll to position [590, 0]
